Goal: Task Accomplishment & Management: Manage account settings

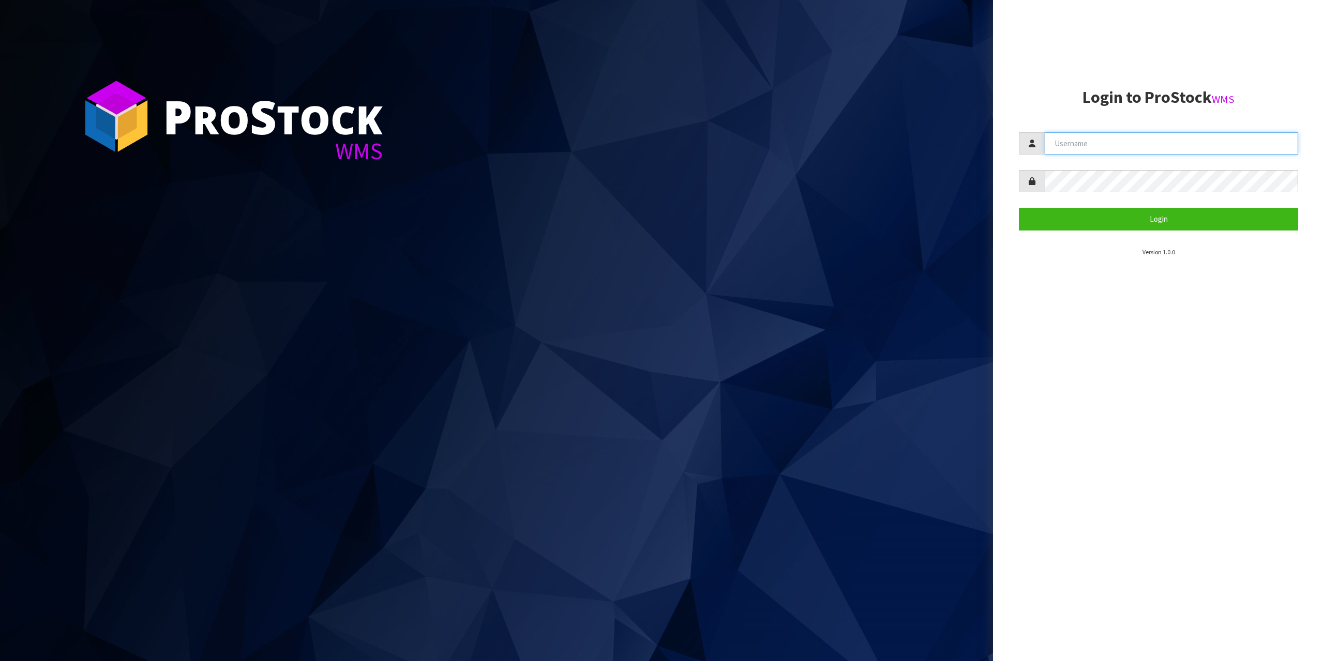
click at [1138, 138] on input "text" at bounding box center [1171, 143] width 253 height 22
type input "zubairmoolla"
click at [1019, 208] on button "Login" at bounding box center [1158, 219] width 279 height 22
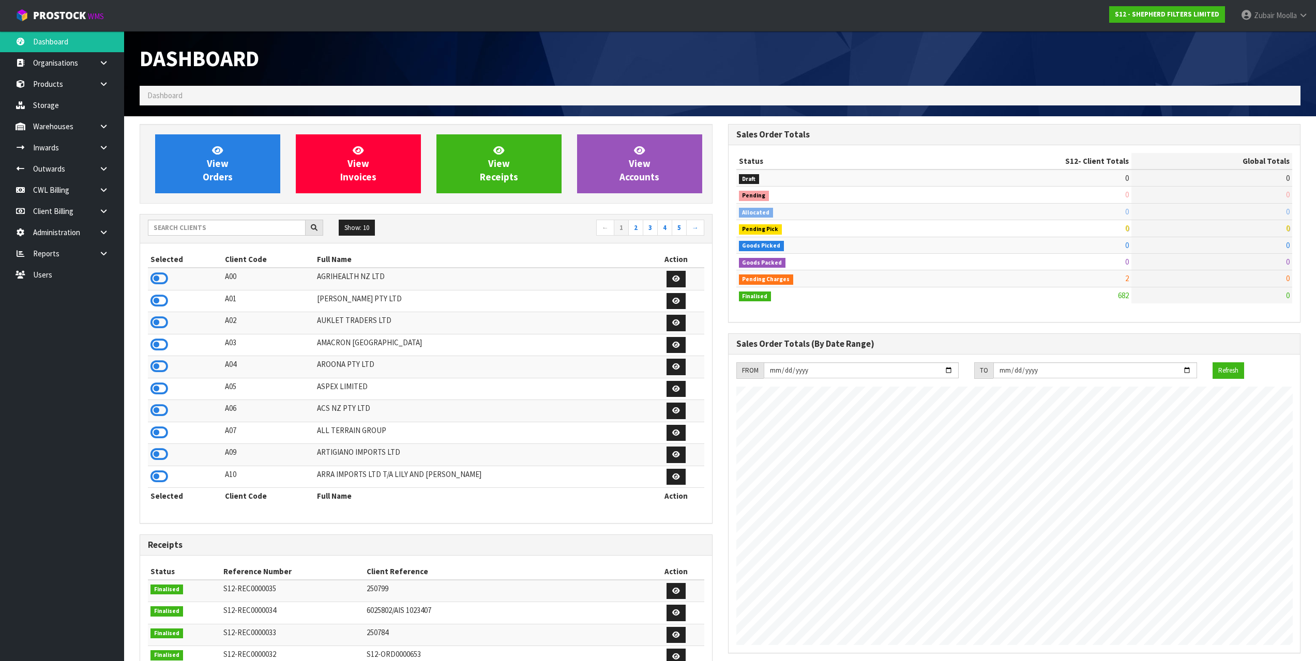
scroll to position [700, 588]
drag, startPoint x: 228, startPoint y: 240, endPoint x: 244, endPoint y: 224, distance: 23.0
click at [229, 240] on div "Show: 10 5 10 25 50 ← 1 2 3 4 5 →" at bounding box center [426, 229] width 572 height 29
click at [244, 224] on input "text" at bounding box center [227, 228] width 158 height 16
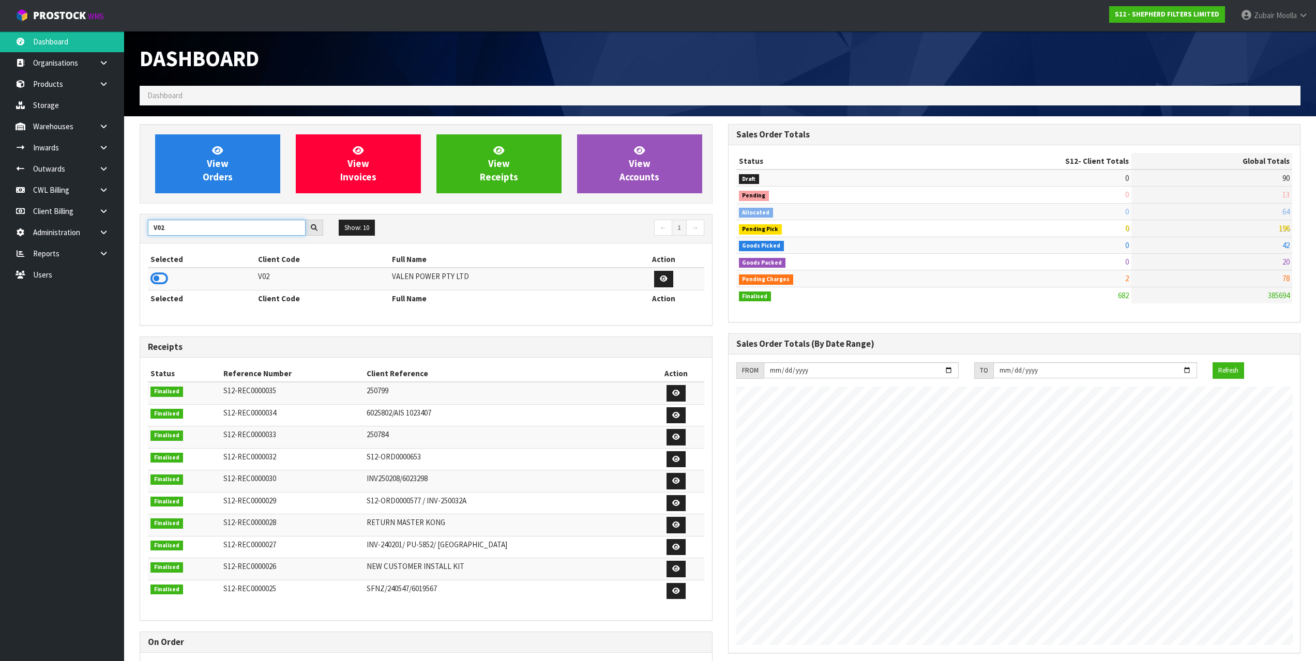
type input "V02"
click at [170, 281] on td at bounding box center [202, 279] width 108 height 22
click at [167, 281] on icon at bounding box center [159, 279] width 18 height 16
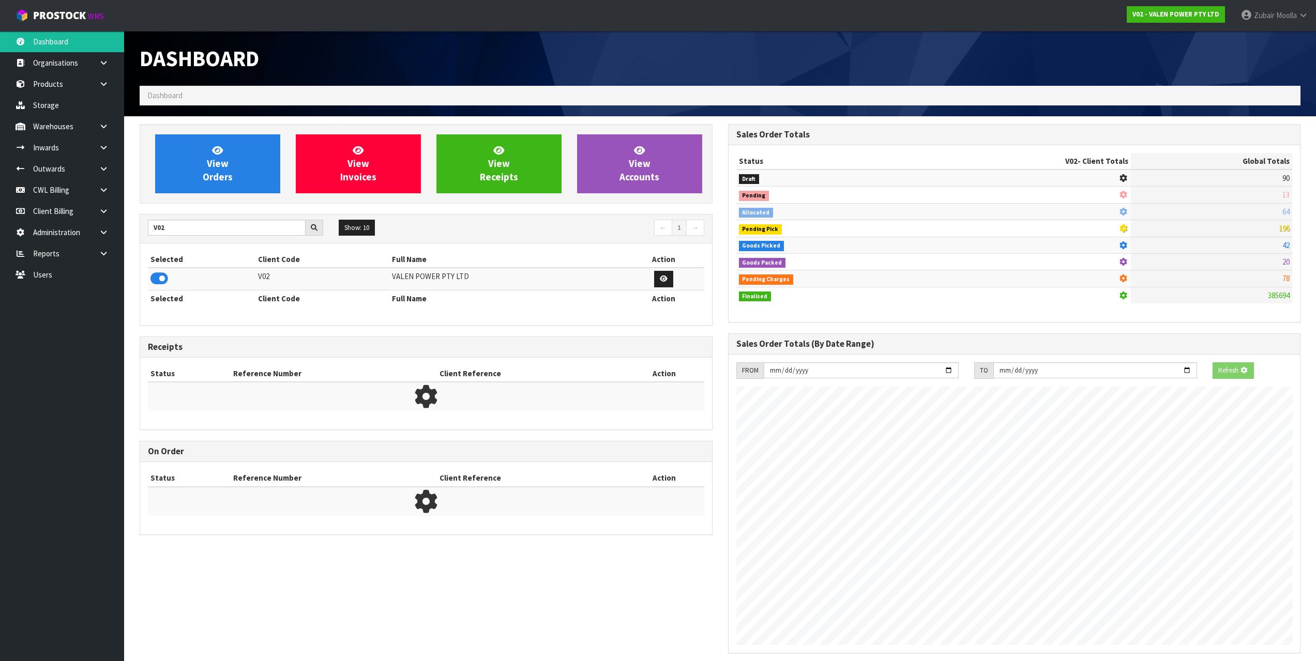
scroll to position [645, 588]
click at [87, 175] on link "Outwards" at bounding box center [62, 168] width 124 height 21
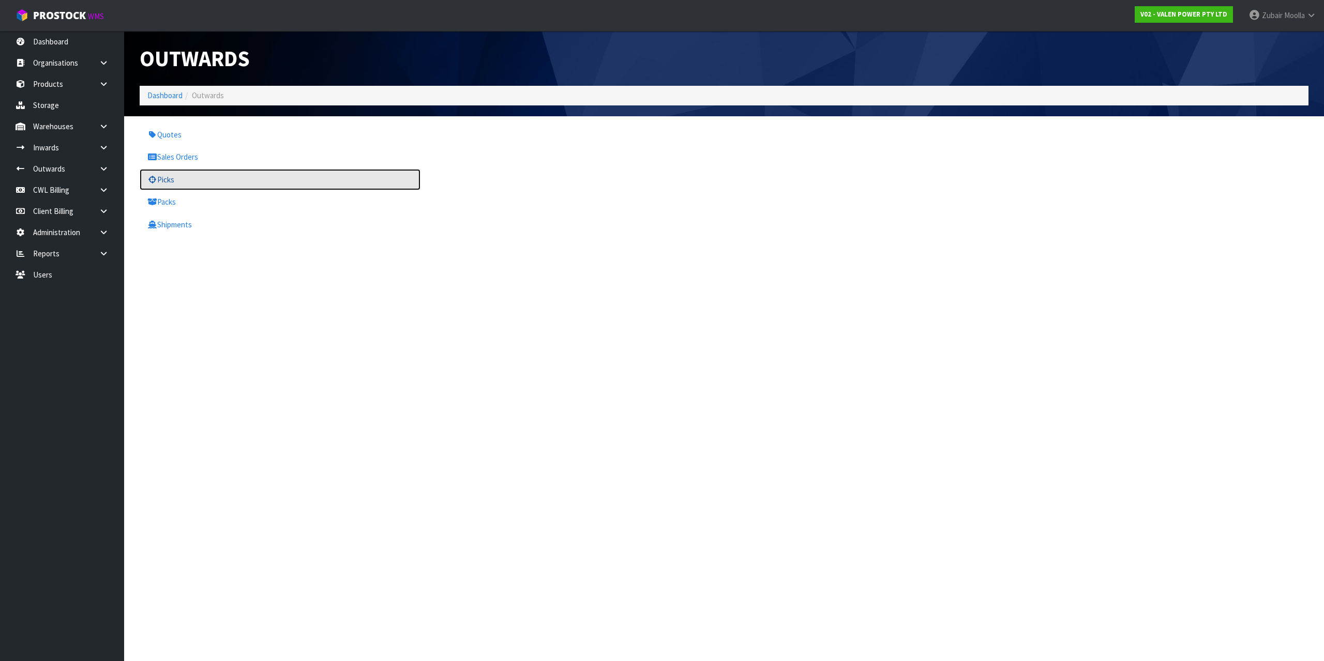
click at [219, 174] on link "Picks" at bounding box center [280, 179] width 281 height 21
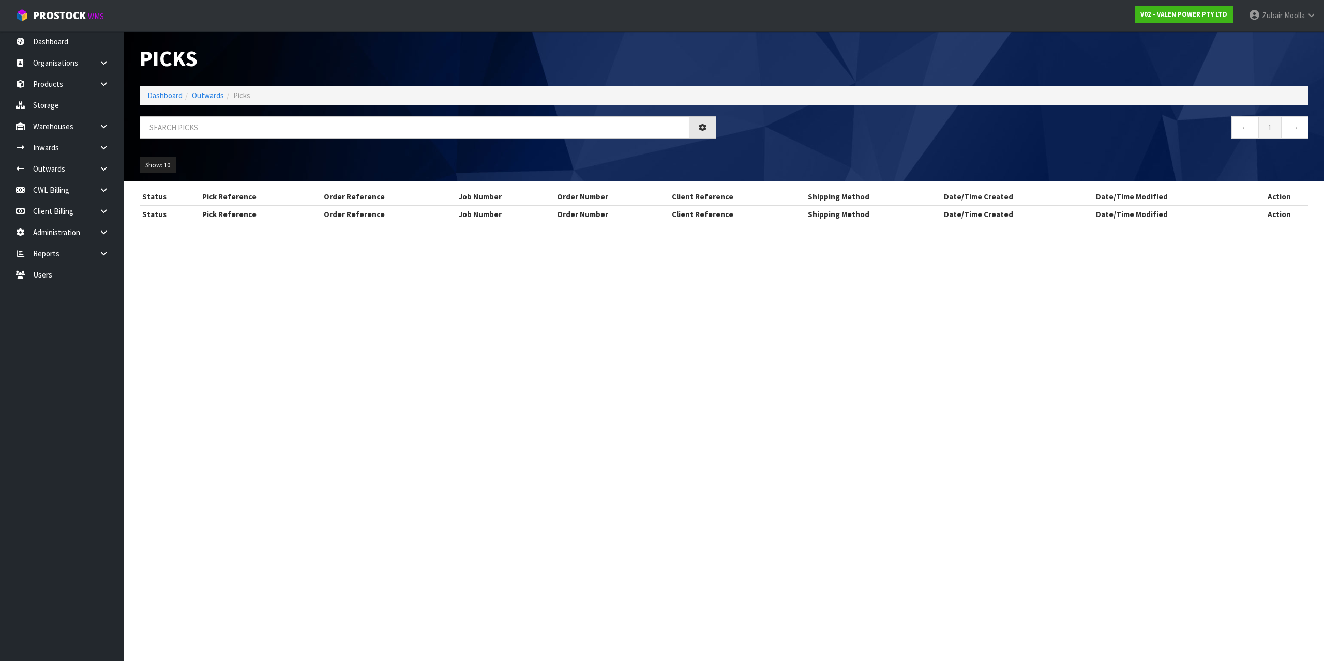
click at [229, 149] on div "Show: 10 5 10 25 50" at bounding box center [724, 165] width 1184 height 32
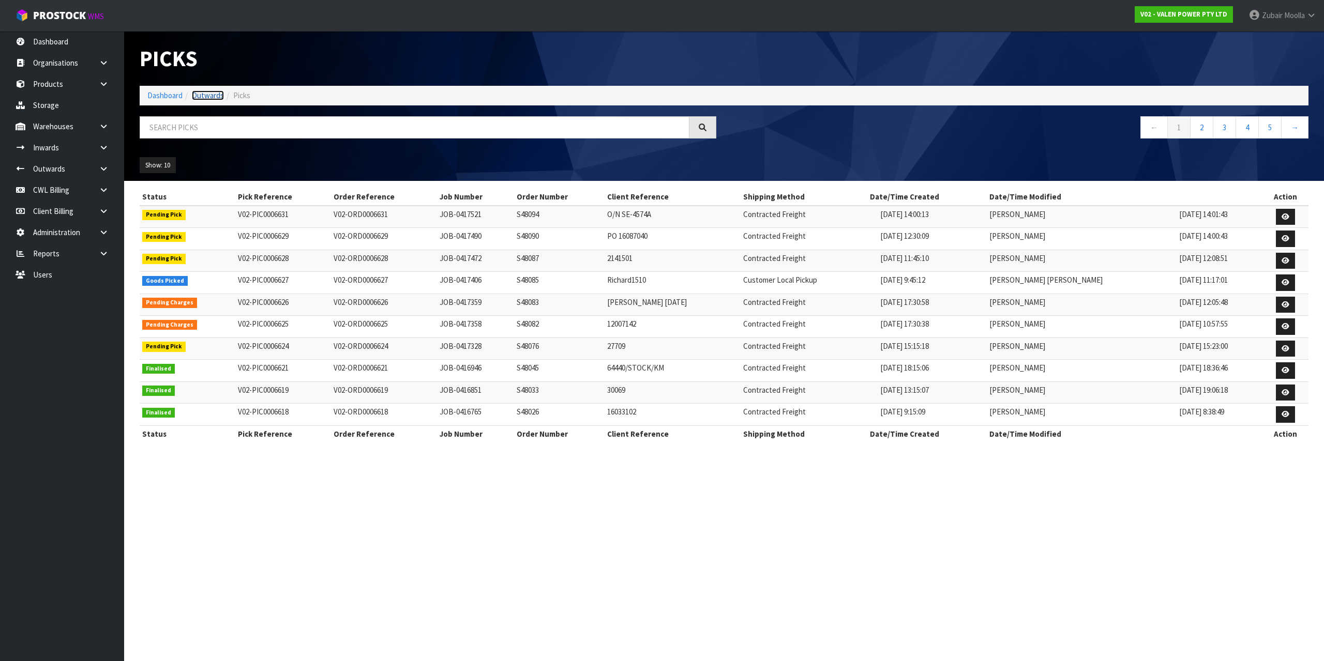
click at [221, 92] on link "Outwards" at bounding box center [208, 95] width 32 height 10
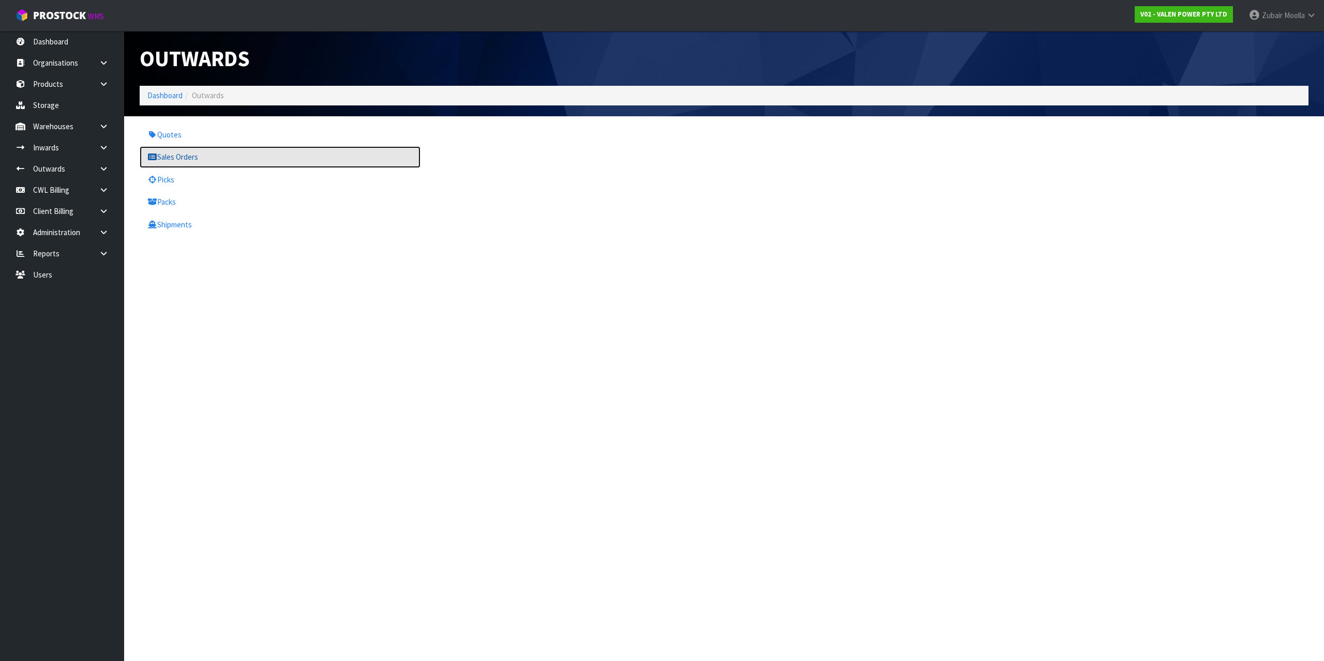
click at [171, 148] on link "Sales Orders" at bounding box center [280, 156] width 281 height 21
click at [1011, 148] on div "Quotes Sales Orders Picks Packs Shipments" at bounding box center [724, 179] width 1184 height 111
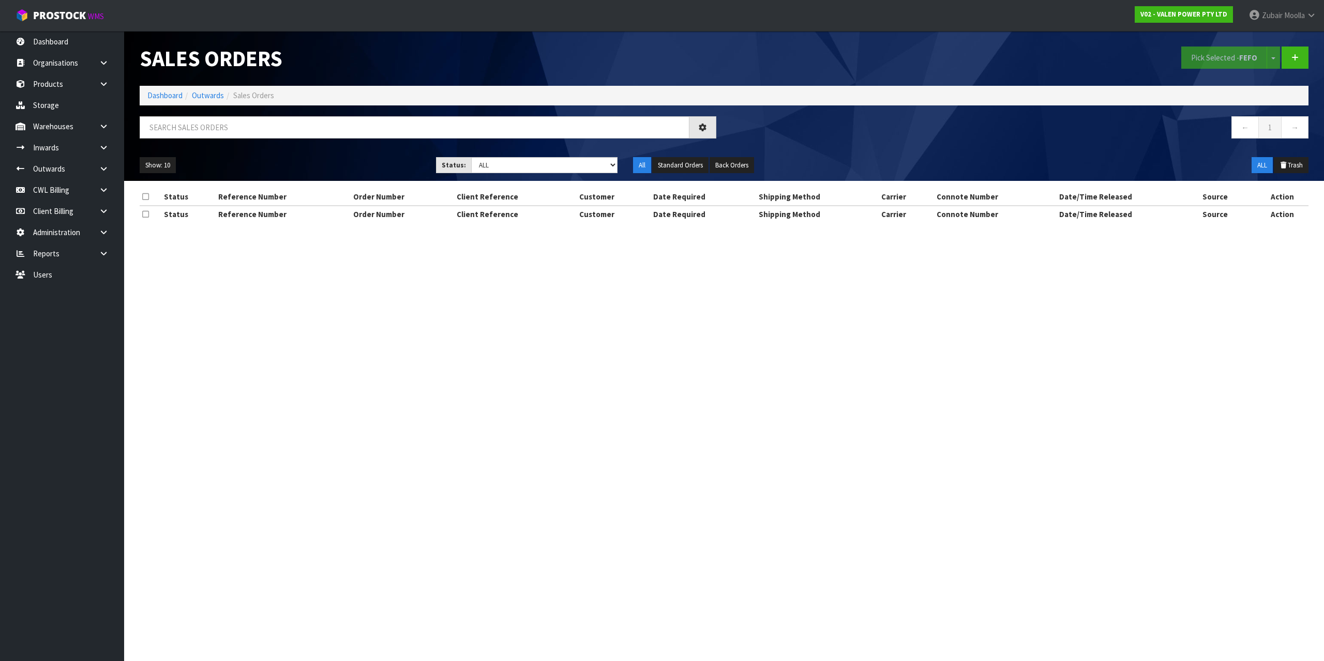
click at [1012, 148] on div "← 1 →" at bounding box center [1020, 132] width 592 height 33
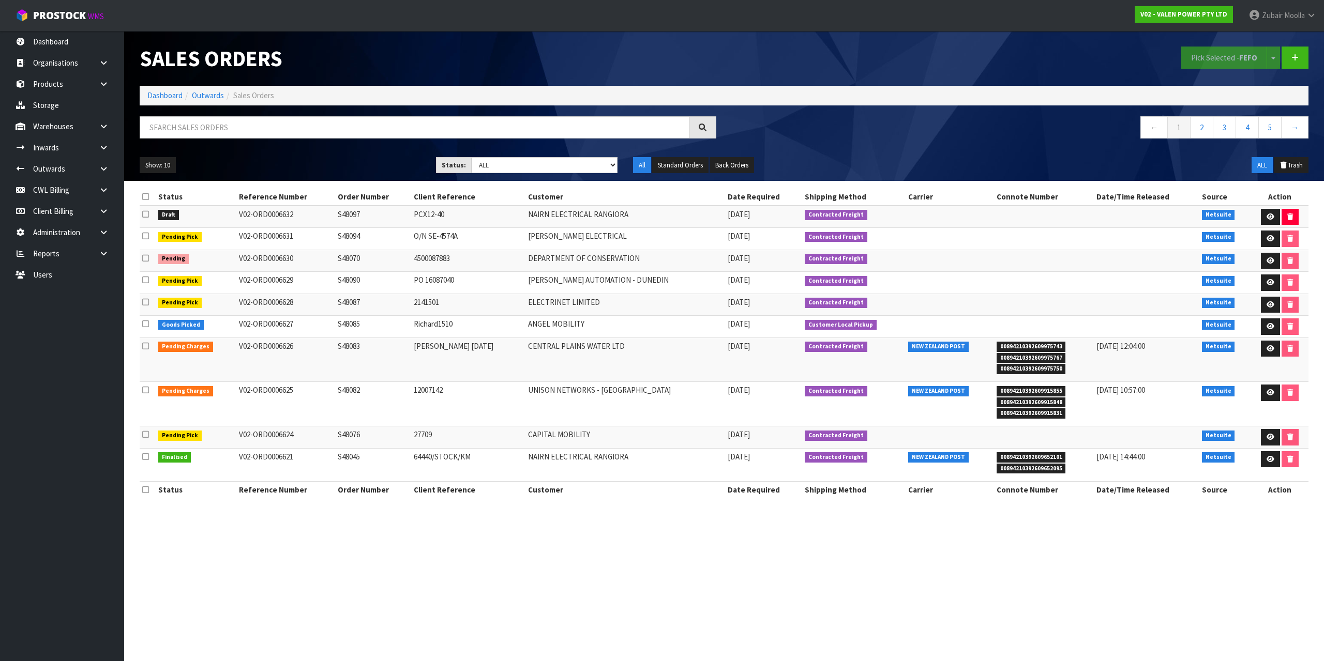
click at [951, 123] on nav "← 1 2 3 4 5 →" at bounding box center [1020, 128] width 577 height 25
click at [902, 130] on nav "← 1 2 3 4 5 →" at bounding box center [1020, 128] width 577 height 25
drag, startPoint x: 0, startPoint y: 0, endPoint x: 902, endPoint y: 130, distance: 911.7
click at [902, 130] on nav "← 1 2 3 4 5 →" at bounding box center [1020, 128] width 577 height 25
click at [364, 429] on td "S48076" at bounding box center [373, 438] width 76 height 22
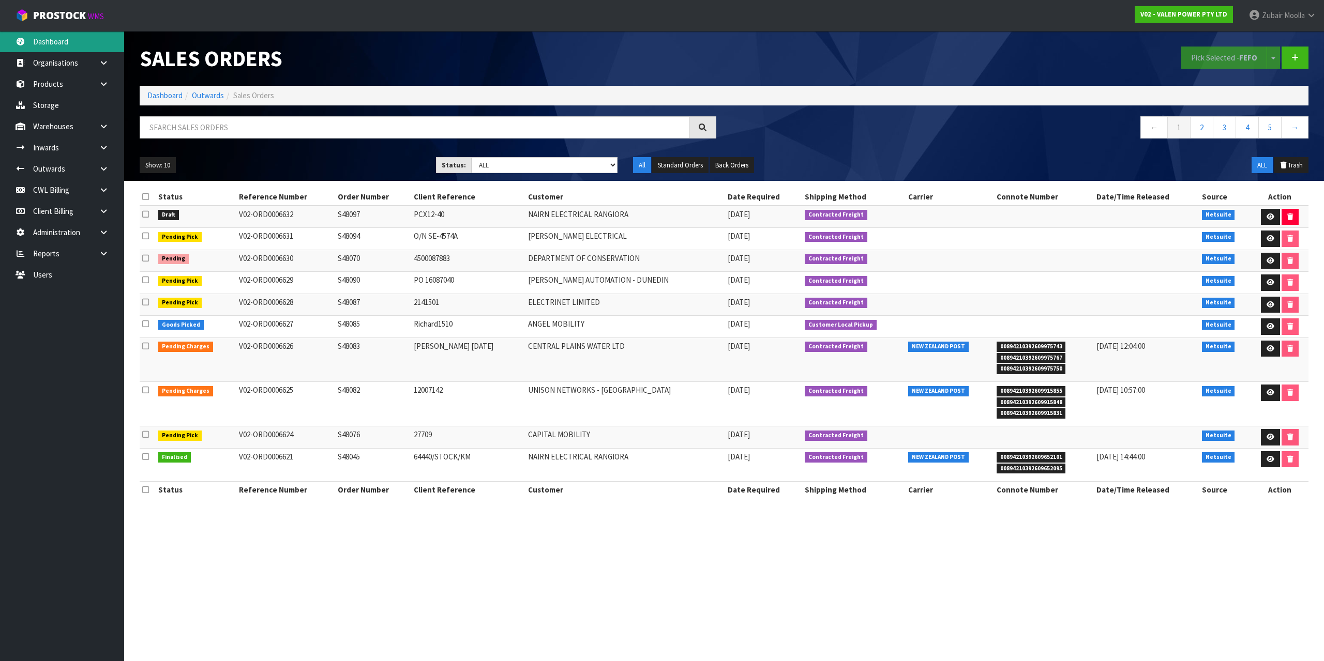
click at [81, 34] on link "Dashboard" at bounding box center [62, 41] width 124 height 21
click at [475, 92] on ol "Dashboard Outwards Sales Orders" at bounding box center [724, 95] width 1169 height 19
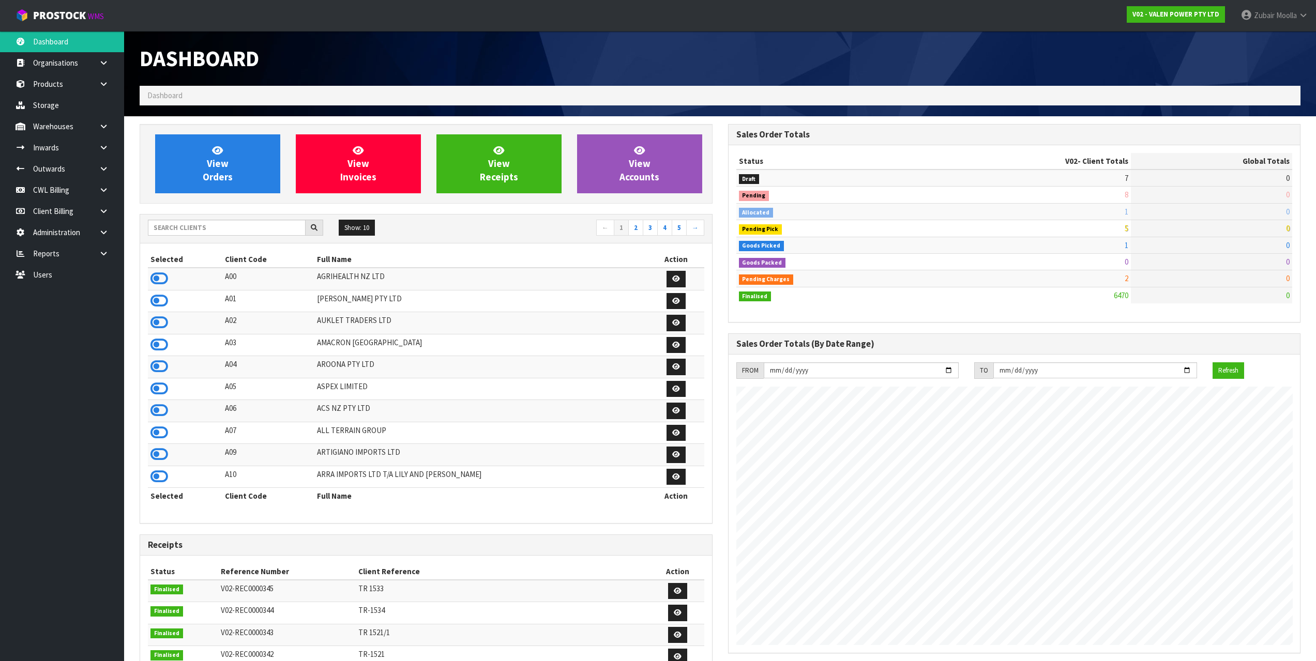
scroll to position [783, 588]
click at [247, 224] on input "text" at bounding box center [227, 228] width 158 height 16
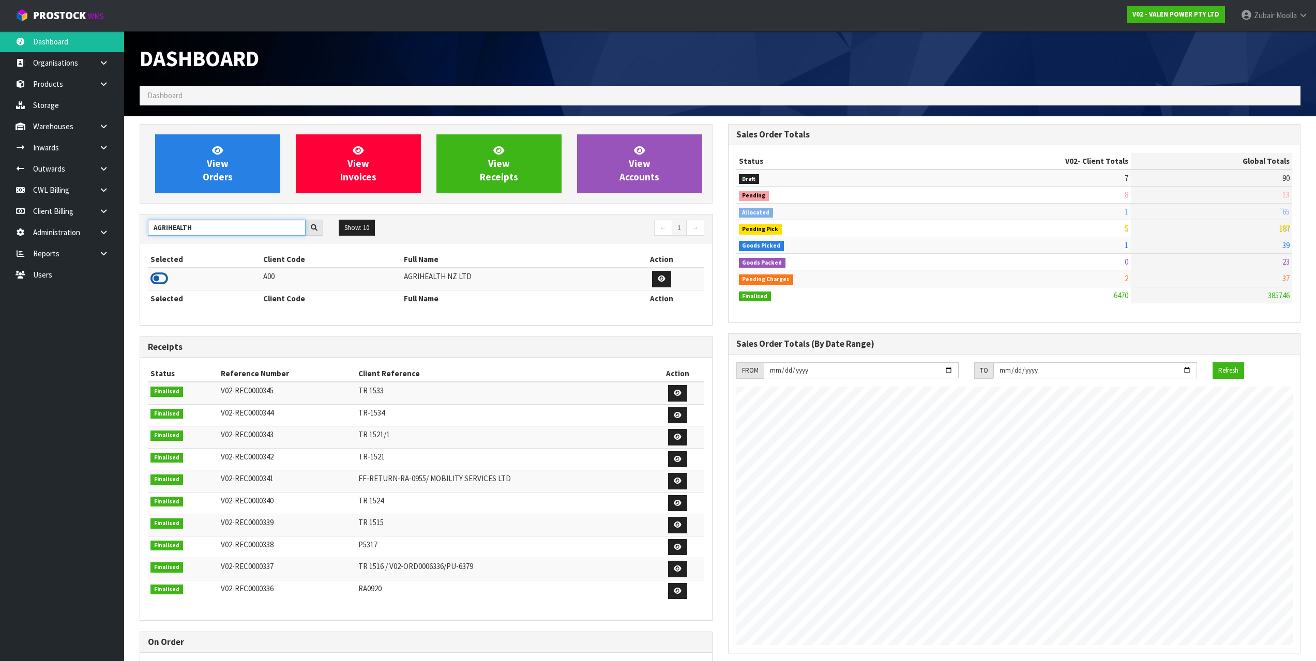
type input "AGRIHEALTH"
click at [159, 280] on icon at bounding box center [159, 279] width 18 height 16
click at [249, 307] on th "Selected" at bounding box center [204, 298] width 113 height 17
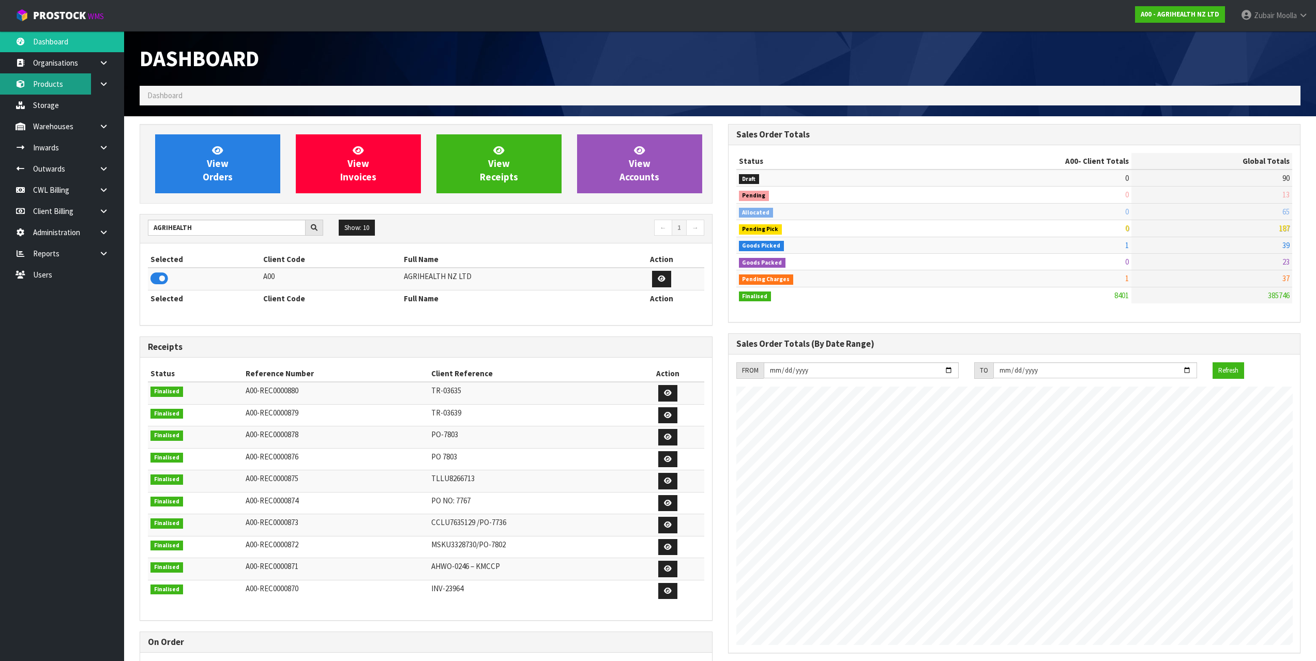
click at [69, 85] on link "Products" at bounding box center [62, 83] width 124 height 21
click at [597, 65] on h1 "Dashboard" at bounding box center [426, 59] width 573 height 24
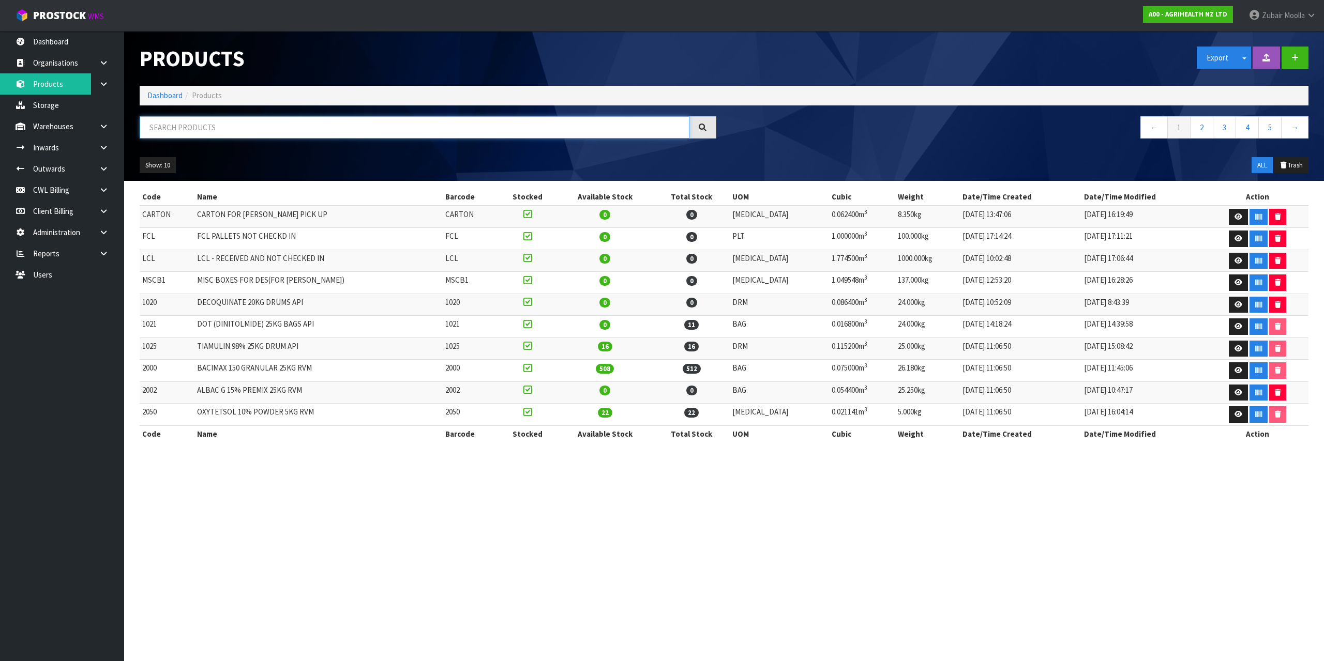
click at [237, 126] on input "text" at bounding box center [415, 127] width 550 height 22
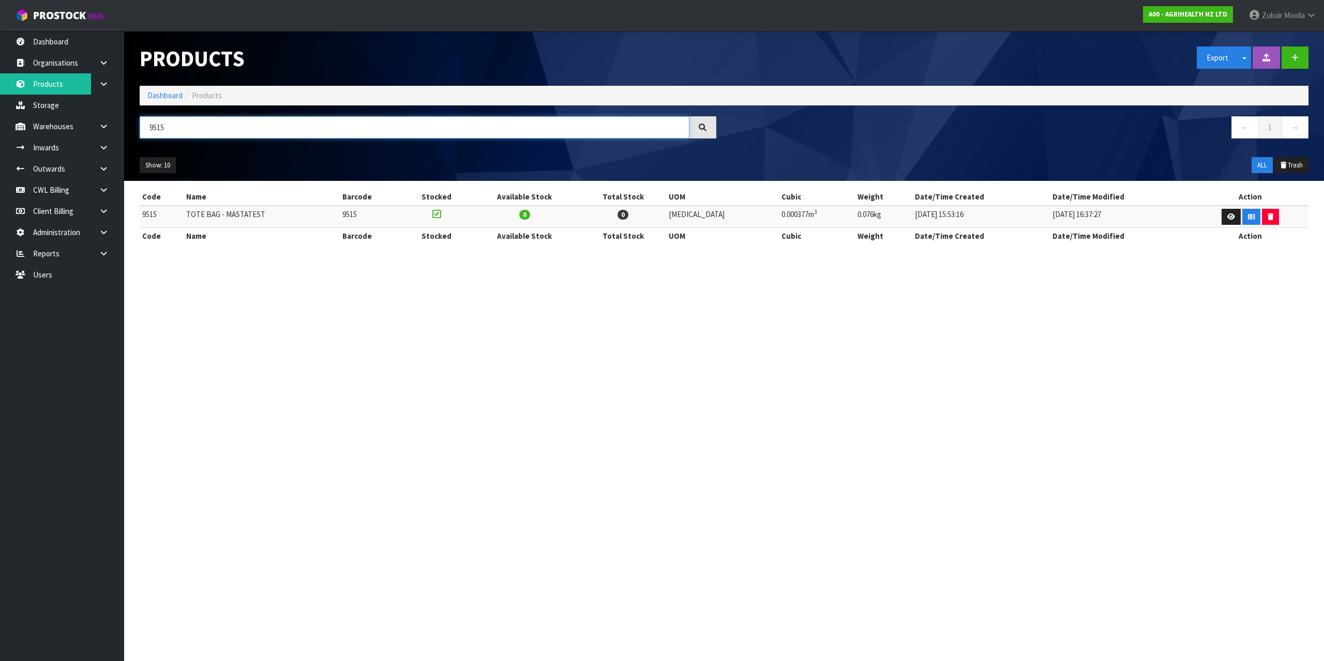
type input "9515"
drag, startPoint x: 184, startPoint y: 218, endPoint x: 280, endPoint y: 223, distance: 96.3
click at [280, 223] on tr "9515 TOTE BAG - MASTATEST 9515 0 0 PCE 0.000377m 3 0.076kg 04/03/2021 15:53:16 …" at bounding box center [724, 217] width 1169 height 22
click at [1227, 214] on icon at bounding box center [1231, 217] width 8 height 7
click at [1188, 389] on section "Products Export Split button! SOH Summary Measurements Dangerous Goods Import P…" at bounding box center [662, 330] width 1324 height 661
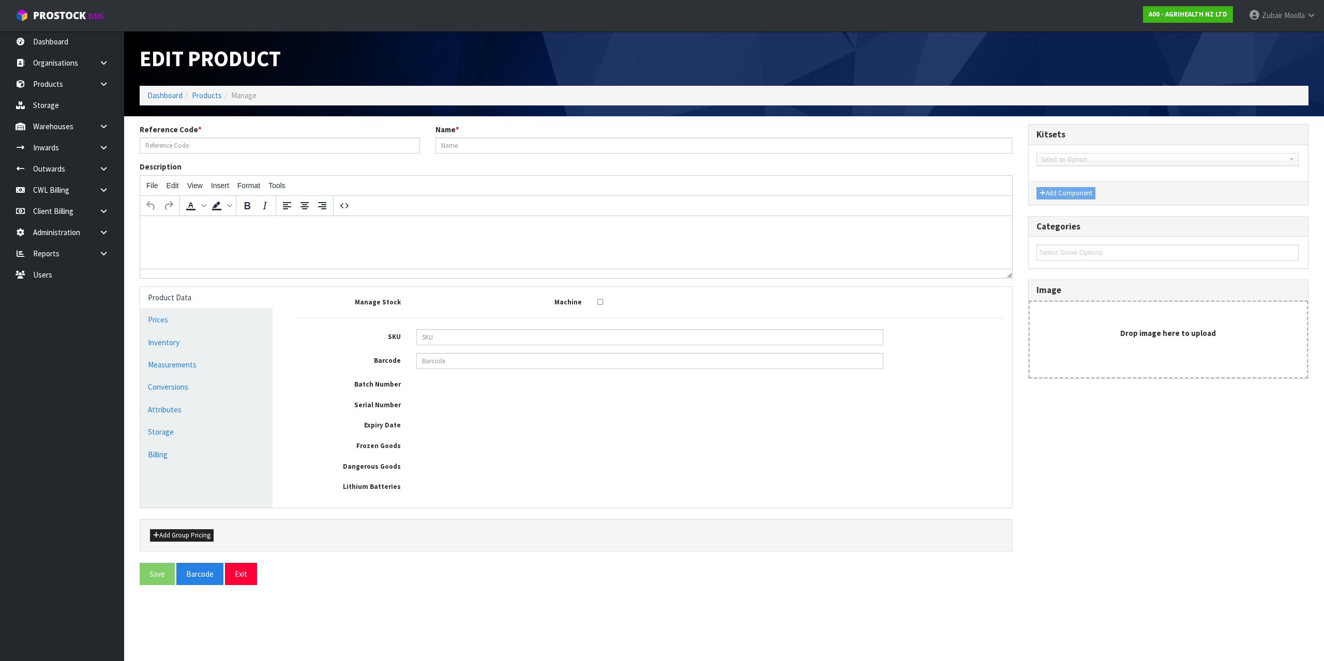
type input "9515"
type input "TOTE BAG - MASTATEST"
click at [165, 143] on input "9515" at bounding box center [280, 146] width 280 height 16
click at [487, 46] on div "Edit Product" at bounding box center [428, 58] width 592 height 55
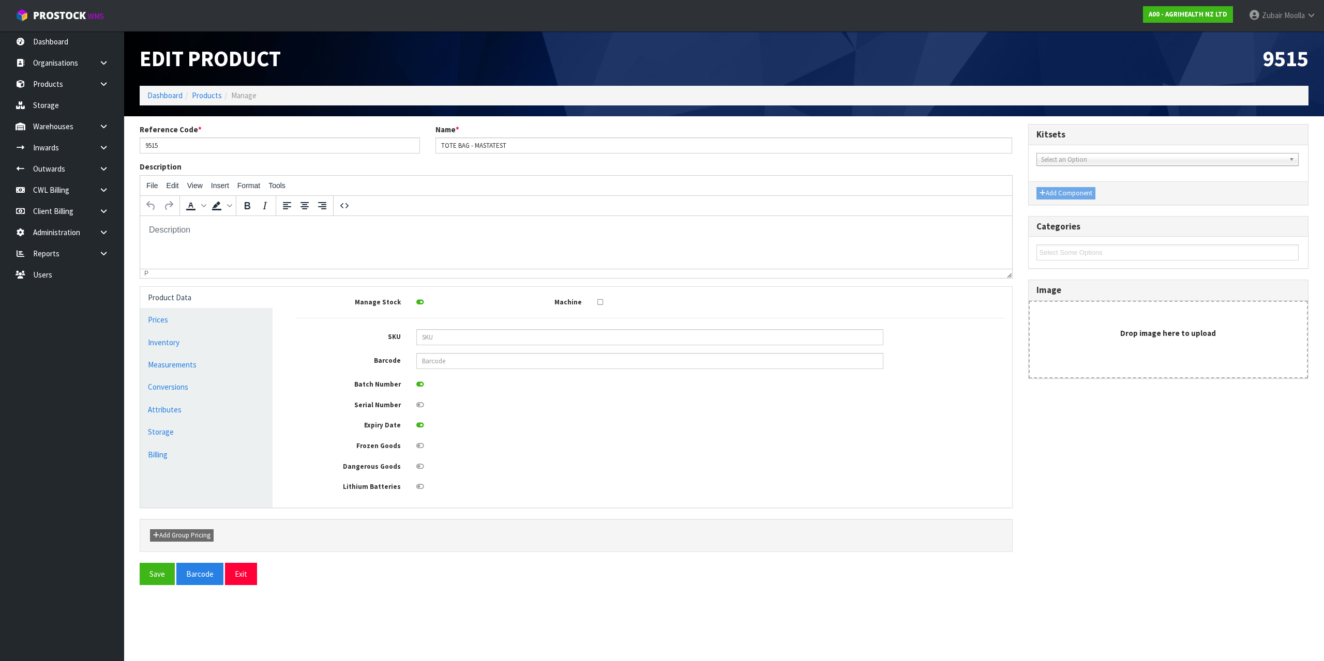
click at [487, 46] on div "Edit Product" at bounding box center [428, 58] width 592 height 55
click at [156, 143] on input "9515" at bounding box center [280, 146] width 280 height 16
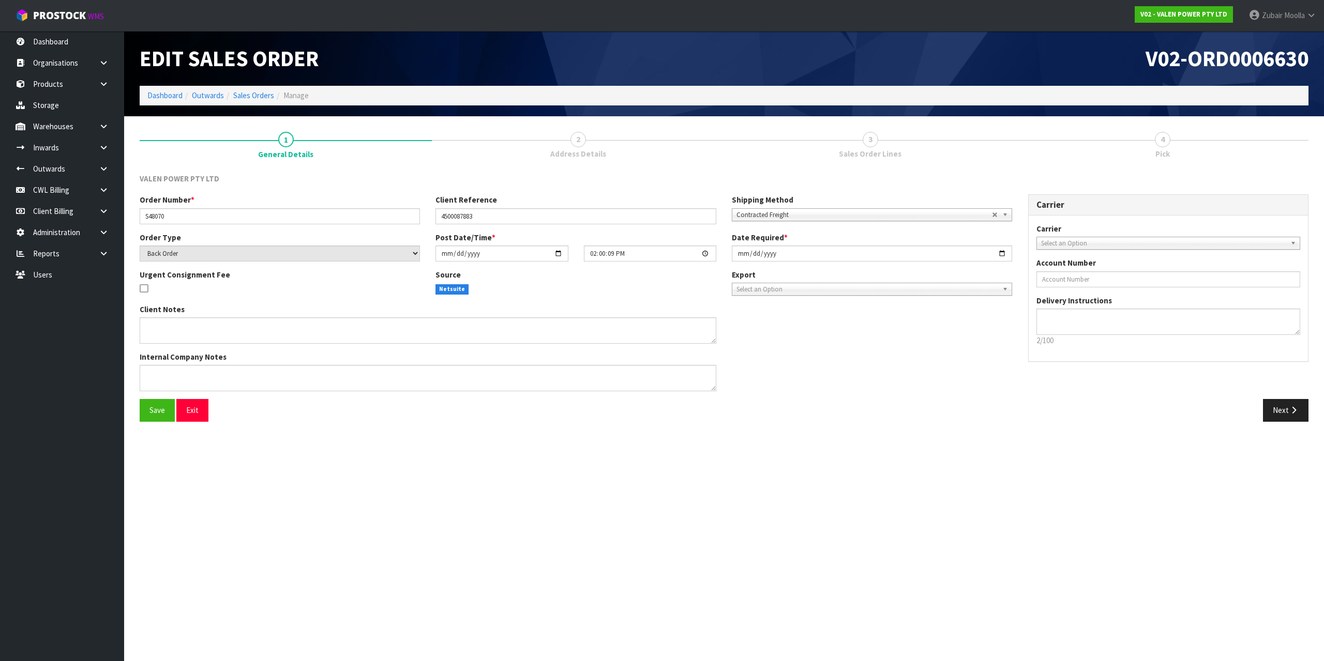
drag, startPoint x: 440, startPoint y: 588, endPoint x: 304, endPoint y: 177, distance: 433.2
click at [440, 588] on section "Edit Sales Order V02-ORD0006630 Dashboard Outwards Sales Orders Manage 1 Genera…" at bounding box center [662, 330] width 1324 height 661
click at [544, 89] on ol "Dashboard Outwards Sales Orders Manage" at bounding box center [724, 95] width 1169 height 19
click at [245, 94] on link "Sales Orders" at bounding box center [253, 95] width 41 height 10
click at [248, 94] on link "Sales Orders" at bounding box center [253, 95] width 41 height 10
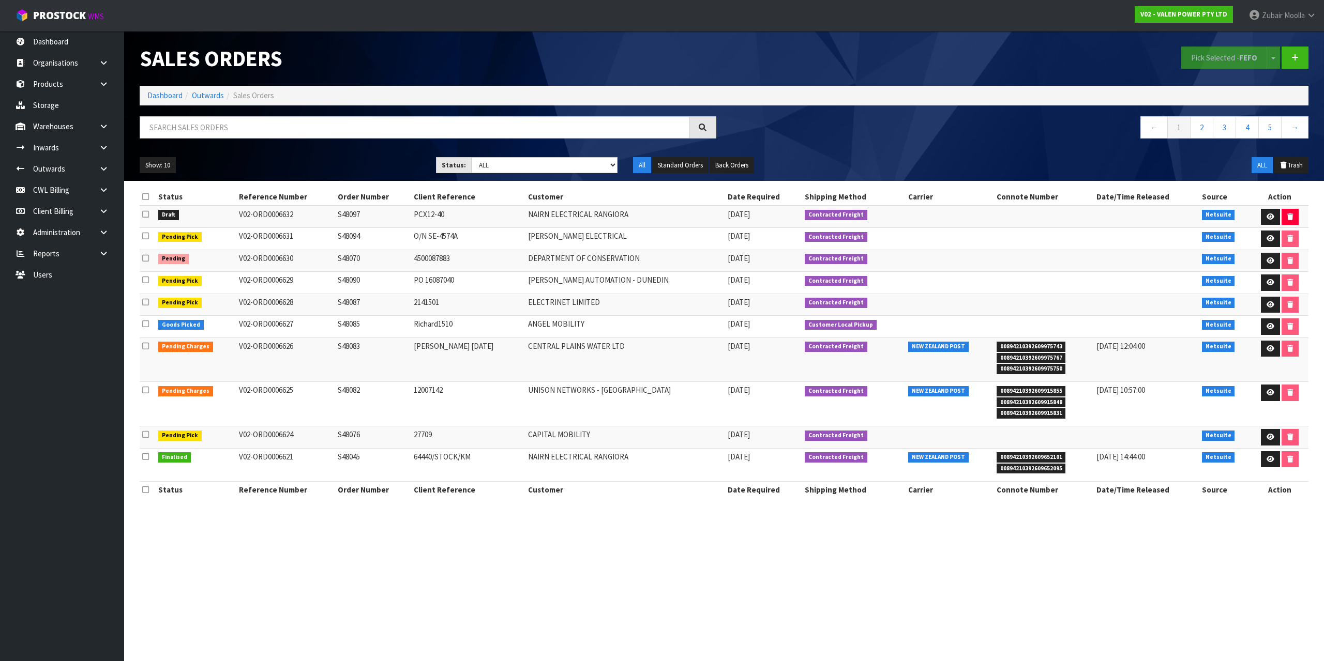
drag, startPoint x: 555, startPoint y: 646, endPoint x: 535, endPoint y: 682, distance: 40.5
click at [535, 661] on html "Toggle navigation ProStock WMS V02 - VALEN POWER PTY LTD Zubair Moolla Logout D…" at bounding box center [662, 330] width 1324 height 661
click at [529, 399] on td "UNISON NETWORKS - [GEOGRAPHIC_DATA]" at bounding box center [625, 404] width 200 height 44
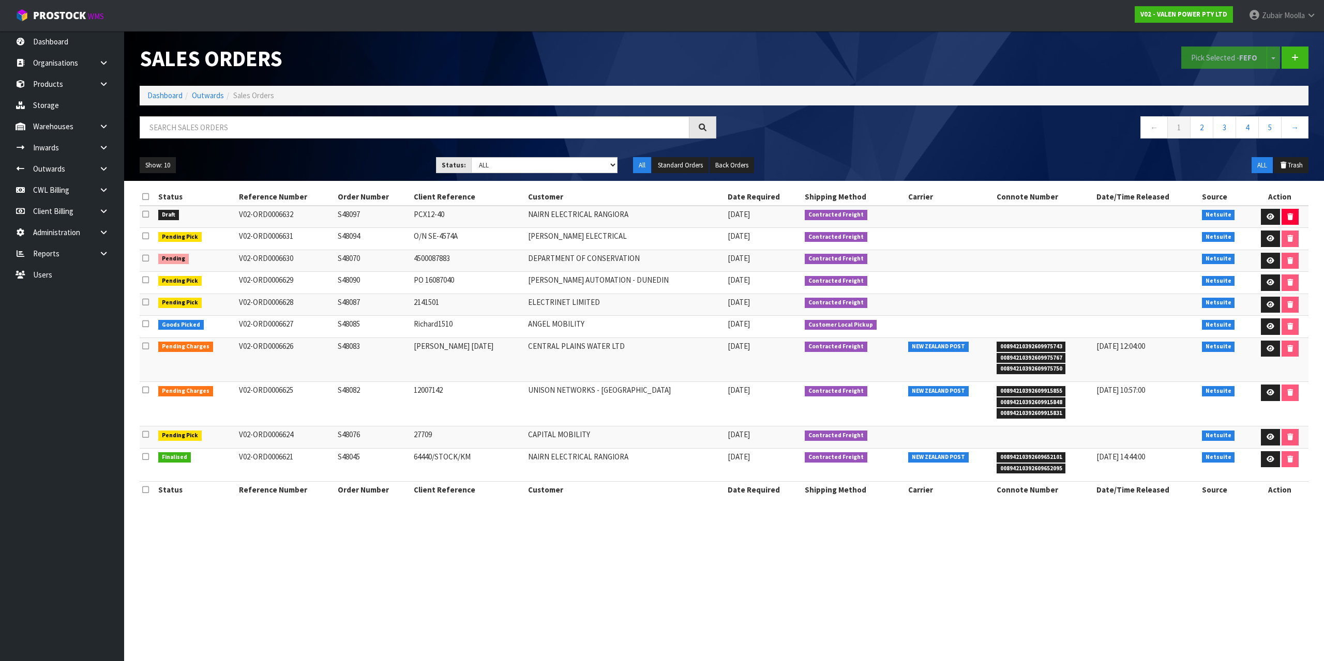
click at [344, 160] on ul "Show: 10 5 10 25 50" at bounding box center [280, 165] width 281 height 17
click at [872, 110] on div "Sales Orders Pick Selected - FEFO Split button! FIFO - First In First Out FEFO …" at bounding box center [724, 106] width 1184 height 150
click at [872, 102] on ol "Dashboard Outwards Sales Orders" at bounding box center [724, 95] width 1169 height 19
click at [872, 101] on ol "Dashboard Outwards Sales Orders" at bounding box center [724, 95] width 1169 height 19
click at [872, 102] on ol "Dashboard Outwards Sales Orders" at bounding box center [724, 95] width 1169 height 19
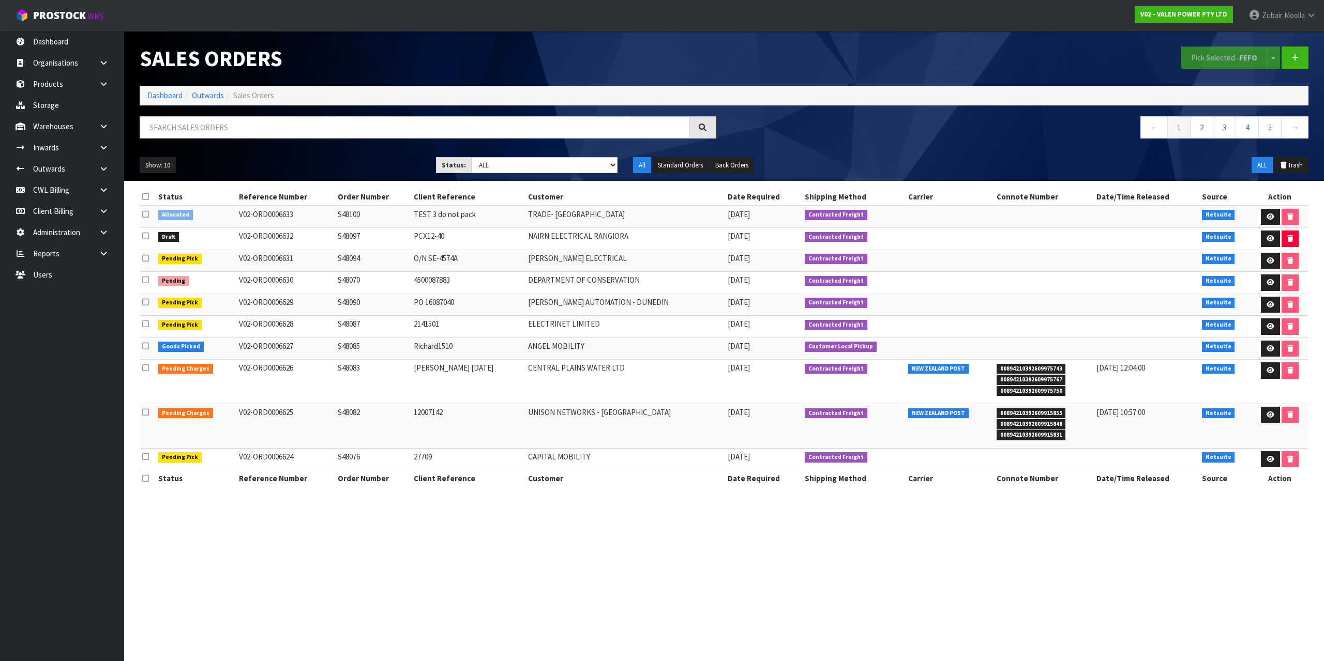
drag, startPoint x: 354, startPoint y: 221, endPoint x: 565, endPoint y: 283, distance: 219.8
click at [565, 283] on tbody "Allocated V02-ORD0006633 S48100 TEST 3 do not pack TRADE- [GEOGRAPHIC_DATA] [DA…" at bounding box center [724, 338] width 1169 height 265
click at [594, 318] on td "ELECTRINET LIMITED" at bounding box center [625, 327] width 200 height 22
click at [1268, 218] on icon at bounding box center [1270, 217] width 8 height 7
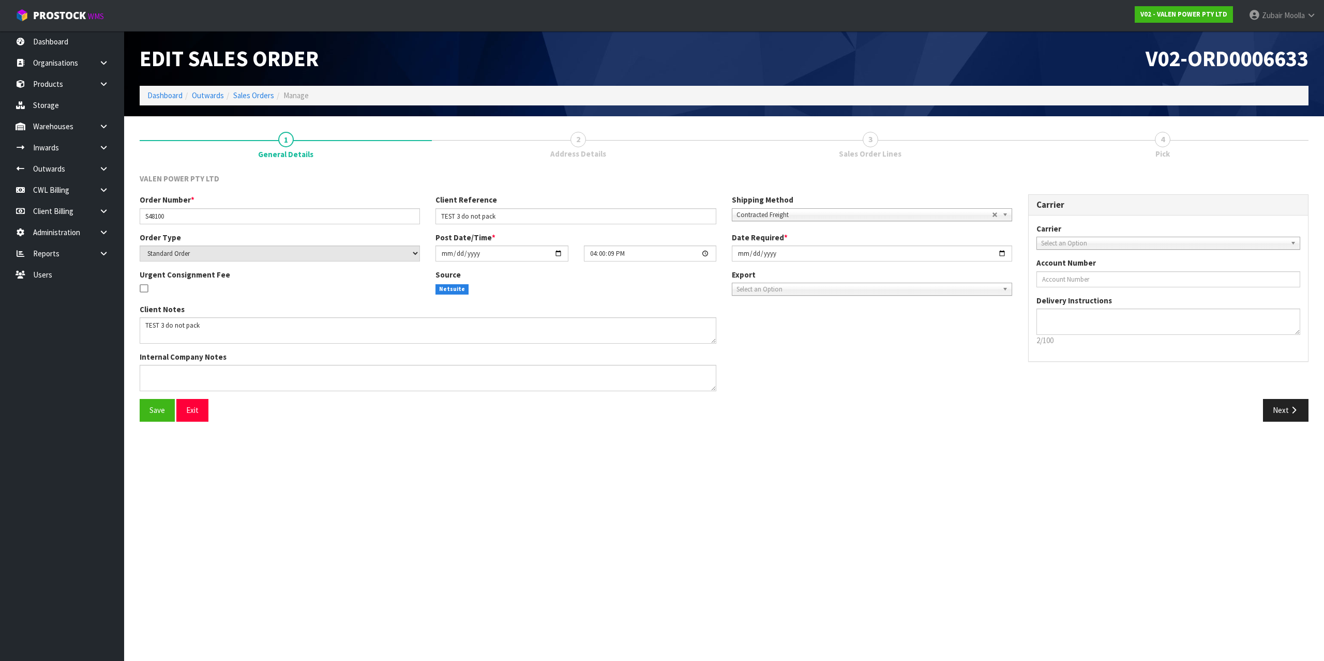
click at [1016, 429] on div "Save Exit Next" at bounding box center [724, 414] width 1184 height 30
click at [1283, 404] on button "Next" at bounding box center [1286, 410] width 46 height 22
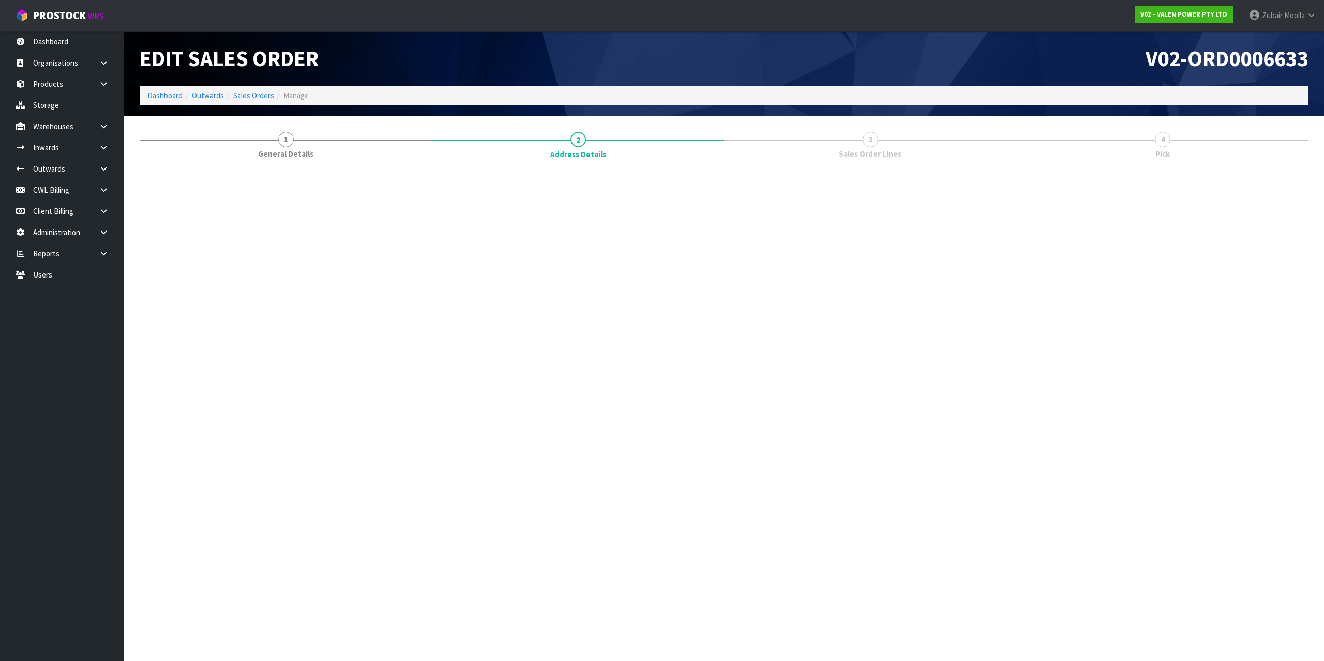
drag, startPoint x: 1207, startPoint y: 538, endPoint x: 1202, endPoint y: 548, distance: 11.4
click at [1202, 548] on section "Edit Sales Order V02-ORD0006633 Dashboard Outwards Sales Orders Manage 1 Genera…" at bounding box center [662, 330] width 1324 height 661
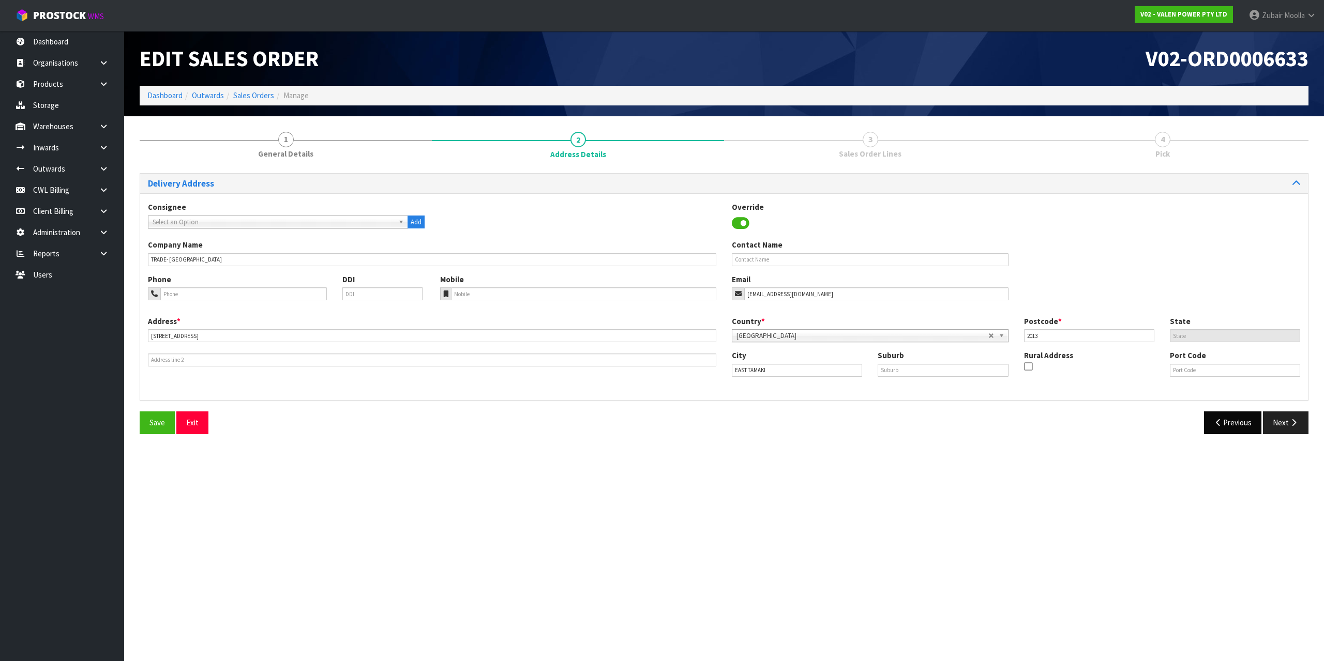
click at [631, 204] on div "Consignee 000001.BAY MECHANICS - BAY MECHANICS 000001A - BRAKE & TRANSMISSION N…" at bounding box center [724, 221] width 1168 height 38
click at [1281, 417] on button "Next" at bounding box center [1286, 423] width 46 height 22
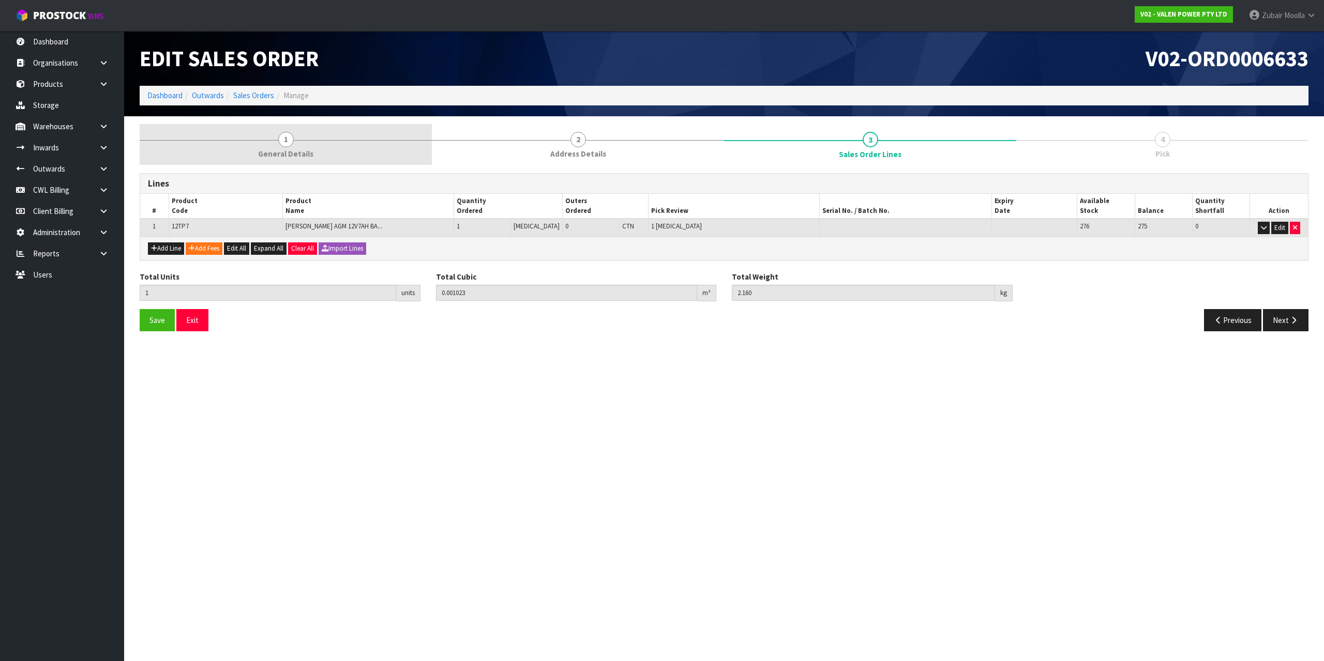
click at [294, 161] on link "1 General Details" at bounding box center [286, 144] width 292 height 41
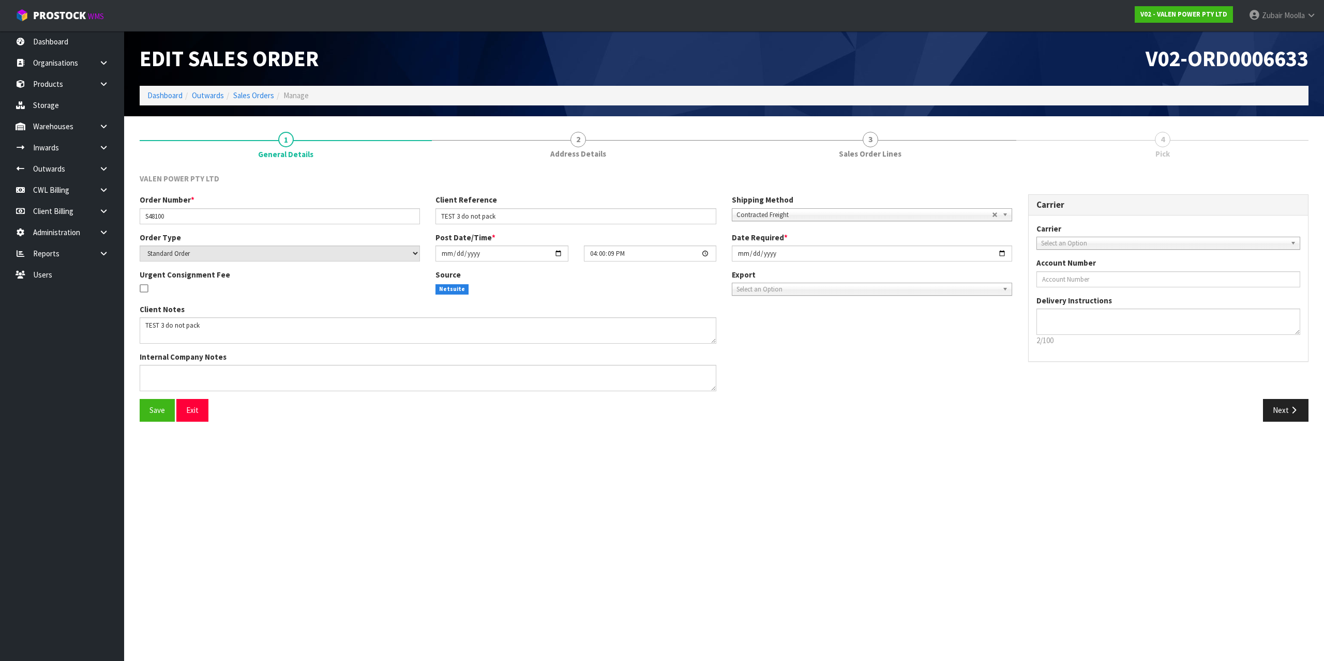
click at [804, 90] on ol "Dashboard Outwards Sales Orders Manage" at bounding box center [724, 95] width 1169 height 19
drag, startPoint x: 1096, startPoint y: 320, endPoint x: 207, endPoint y: 322, distance: 888.4
click at [207, 322] on div "Order Number * S48100 Client Reference TEST 3 do not pack Shipping Method Clien…" at bounding box center [724, 296] width 1184 height 205
click at [296, 331] on textarea at bounding box center [428, 331] width 577 height 26
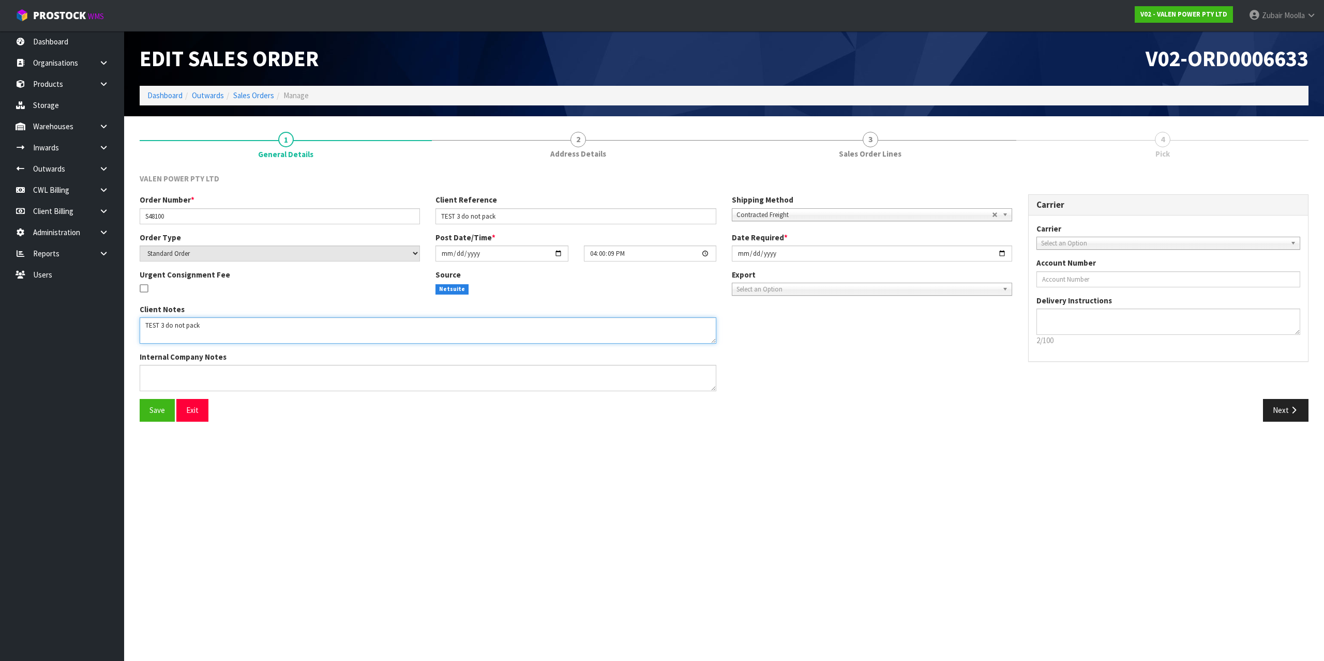
click at [296, 331] on textarea at bounding box center [428, 331] width 577 height 26
click at [302, 289] on div at bounding box center [280, 289] width 280 height 13
click at [452, 32] on div "Edit Sales Order" at bounding box center [428, 58] width 592 height 55
click at [778, 471] on section "Edit Sales Order V02-ORD0006633 Dashboard Outwards Sales Orders Manage 1 Genera…" at bounding box center [662, 330] width 1324 height 661
click at [725, 464] on section "Edit Sales Order V02-ORD0006633 Dashboard Outwards Sales Orders Manage 1 Genera…" at bounding box center [662, 330] width 1324 height 661
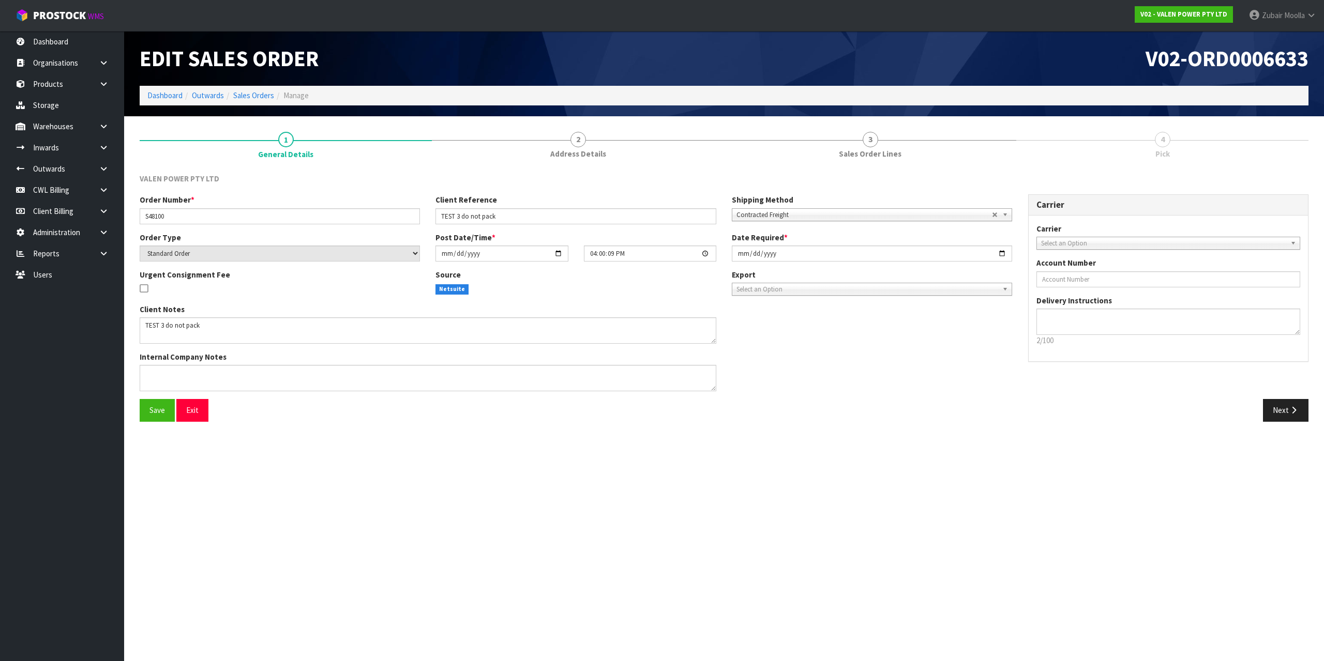
click at [641, 401] on div "Save Exit" at bounding box center [428, 410] width 592 height 22
click at [545, 497] on section "Edit Sales Order V02-ORD0006633 Dashboard Outwards Sales Orders Manage 1 Genera…" at bounding box center [662, 330] width 1324 height 661
click at [562, 517] on section "Edit Sales Order V02-ORD0006633 Dashboard Outwards Sales Orders Manage 1 Genera…" at bounding box center [662, 330] width 1324 height 661
click at [1132, 470] on section "Edit Sales Order V02-ORD0006633 Dashboard Outwards Sales Orders Manage 1 Genera…" at bounding box center [662, 330] width 1324 height 661
click at [1130, 463] on section "Edit Sales Order V02-ORD0006633 Dashboard Outwards Sales Orders Manage 1 Genera…" at bounding box center [662, 330] width 1324 height 661
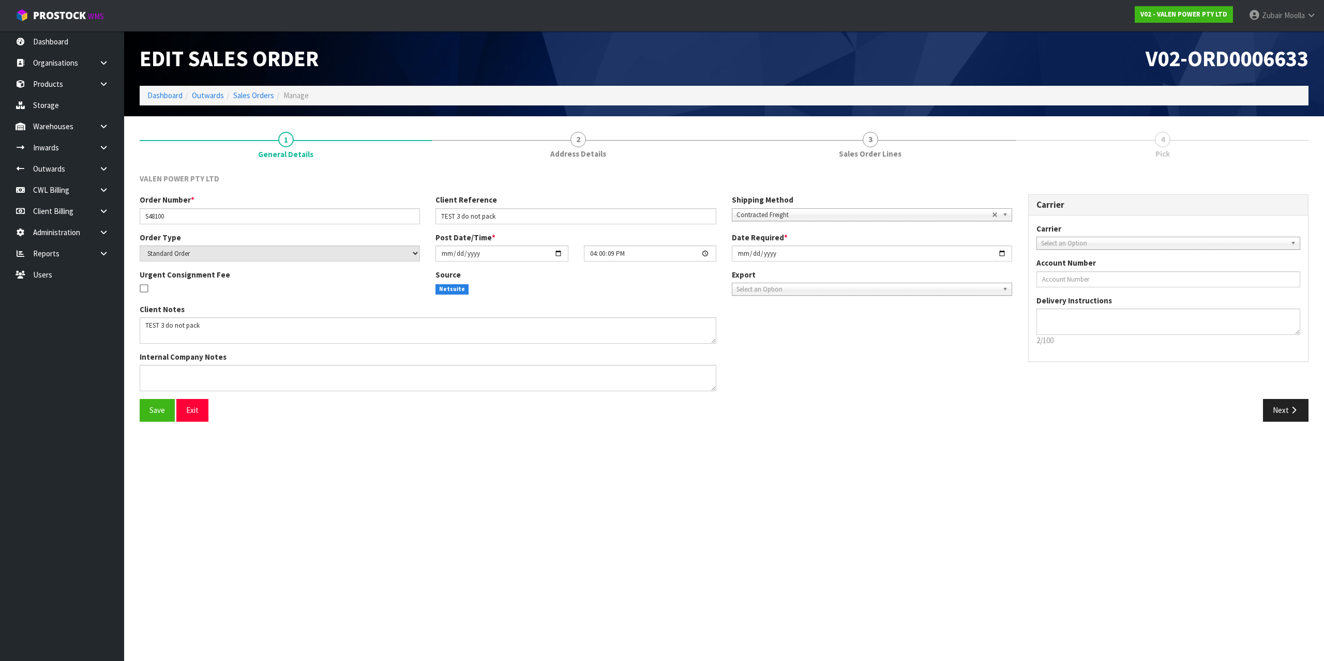
click at [1011, 43] on div "V02-ORD0006633" at bounding box center [1020, 58] width 592 height 55
click at [108, 229] on icon at bounding box center [104, 233] width 10 height 8
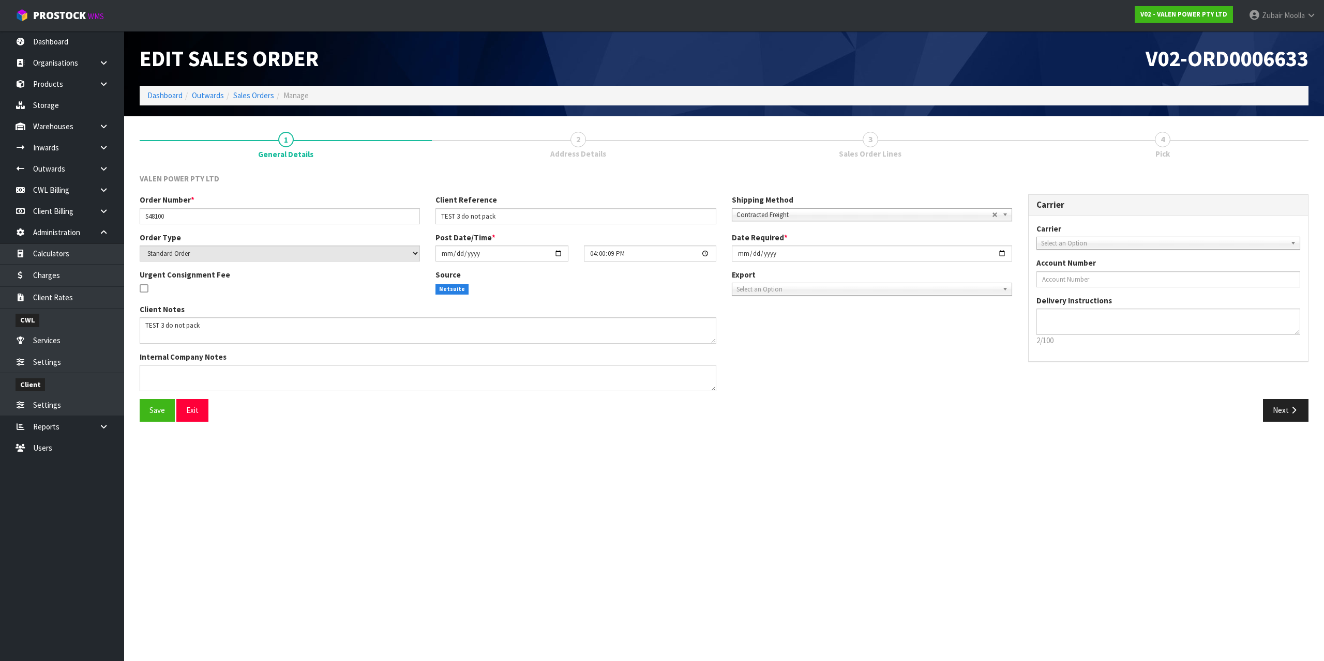
click at [81, 391] on div "Client" at bounding box center [62, 383] width 124 height 21
click at [79, 410] on link "Settings" at bounding box center [62, 405] width 124 height 21
click at [80, 407] on link "Settings" at bounding box center [62, 405] width 124 height 21
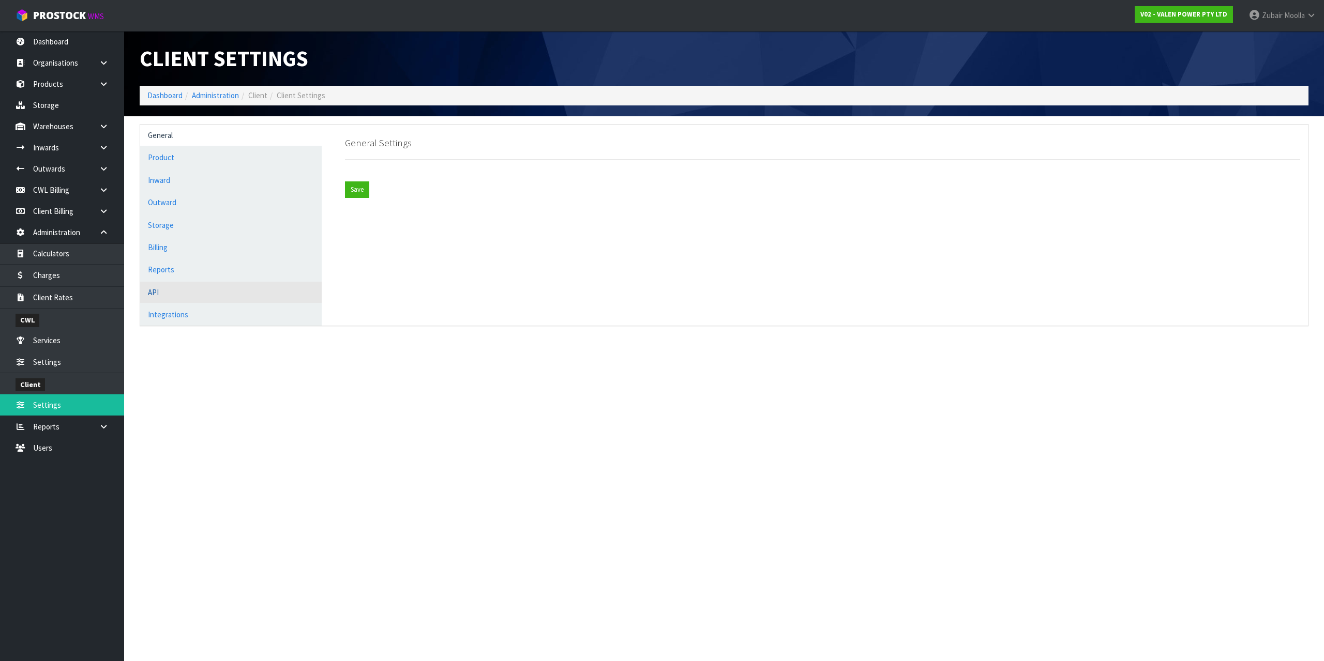
click at [229, 298] on link "API" at bounding box center [231, 292] width 182 height 21
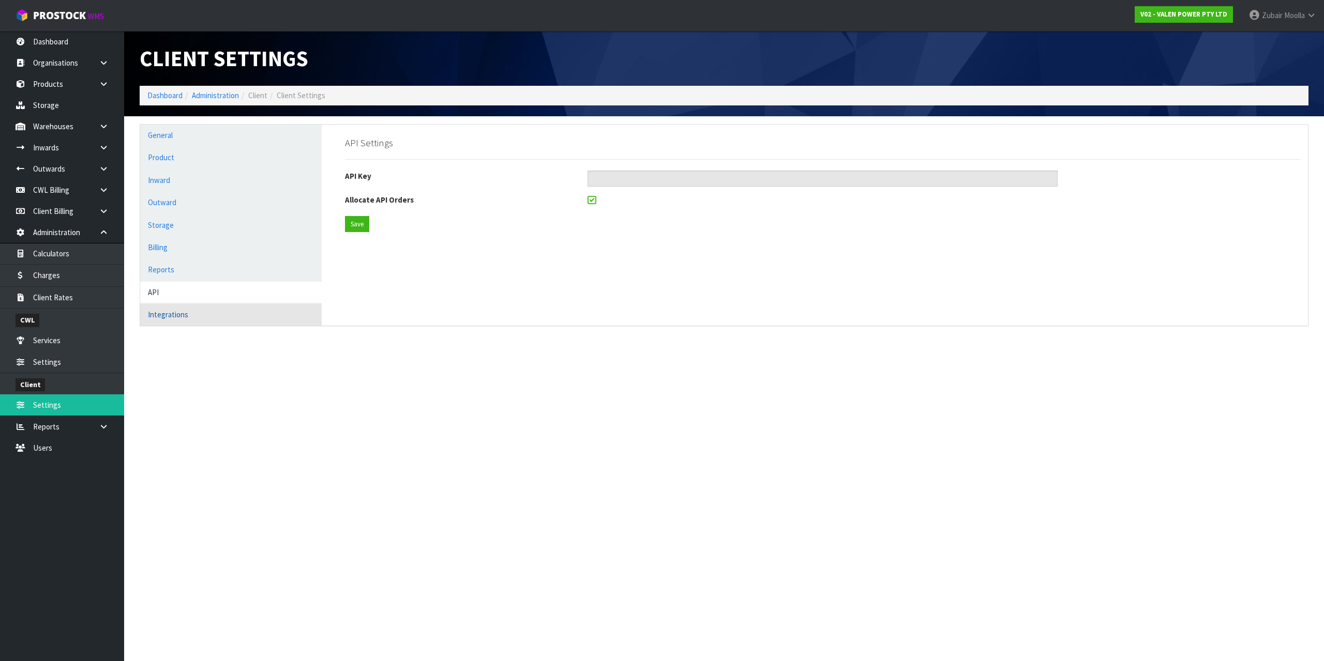
click at [224, 309] on link "Integrations" at bounding box center [231, 314] width 182 height 21
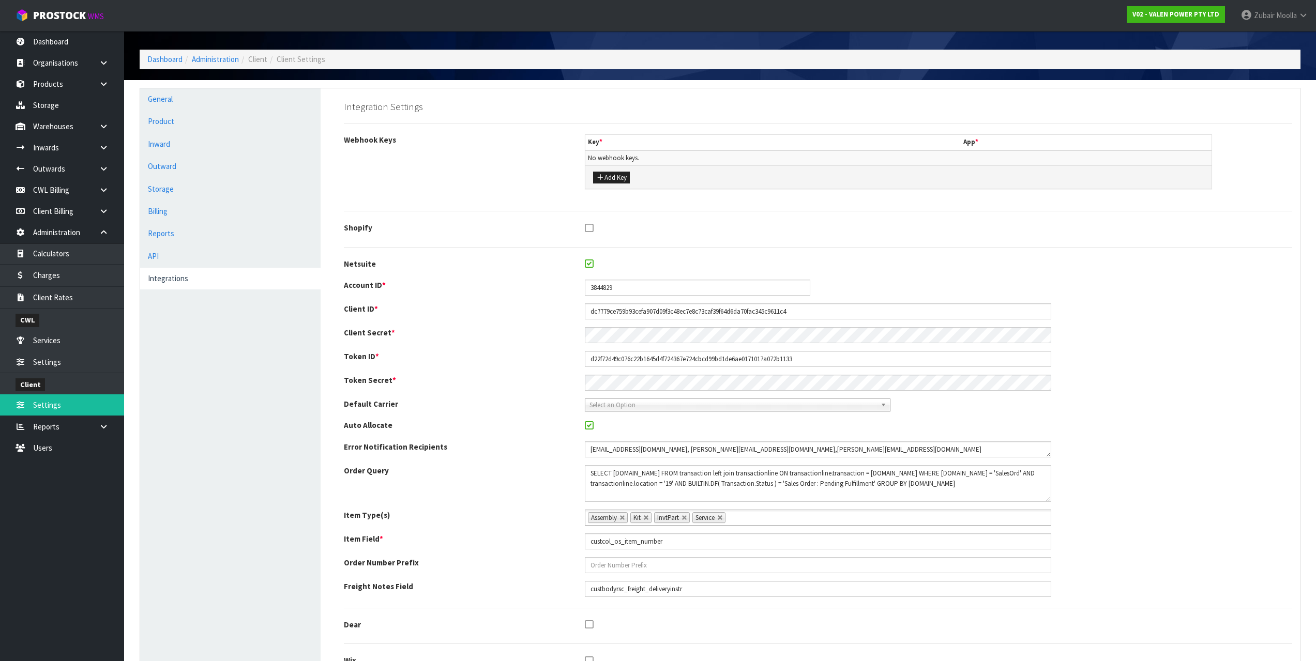
scroll to position [52, 0]
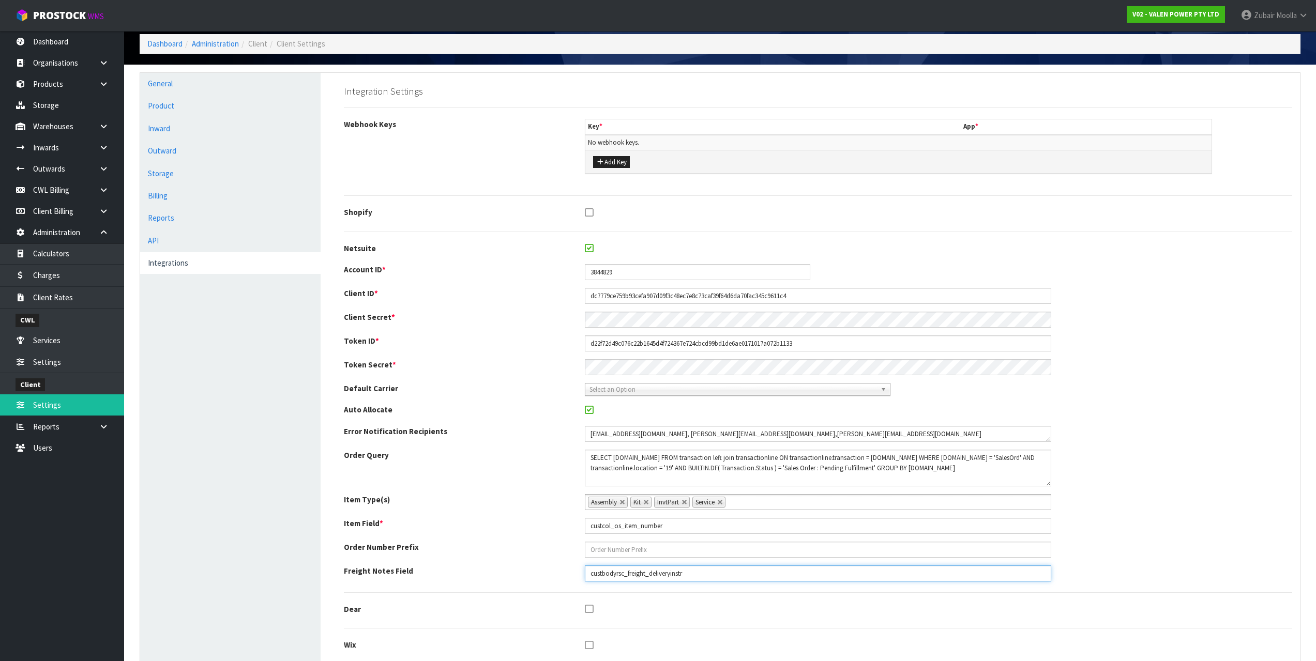
click at [719, 573] on input "custbodyrsc_freight_deliveryinstr" at bounding box center [818, 574] width 466 height 16
click at [494, 410] on label "Auto Allocate" at bounding box center [456, 409] width 241 height 11
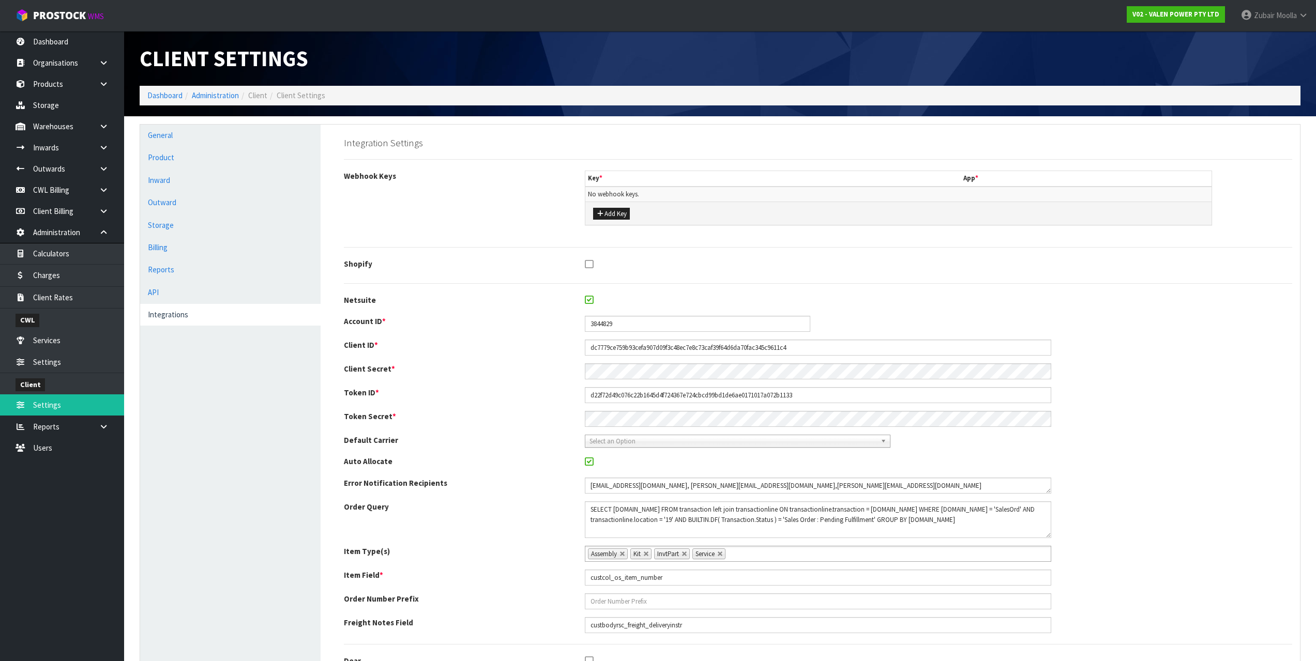
drag, startPoint x: 481, startPoint y: 467, endPoint x: 331, endPoint y: 207, distance: 300.7
click at [61, 170] on link "Outwards" at bounding box center [62, 168] width 124 height 21
click at [611, 32] on div "Client Settings" at bounding box center [426, 58] width 588 height 55
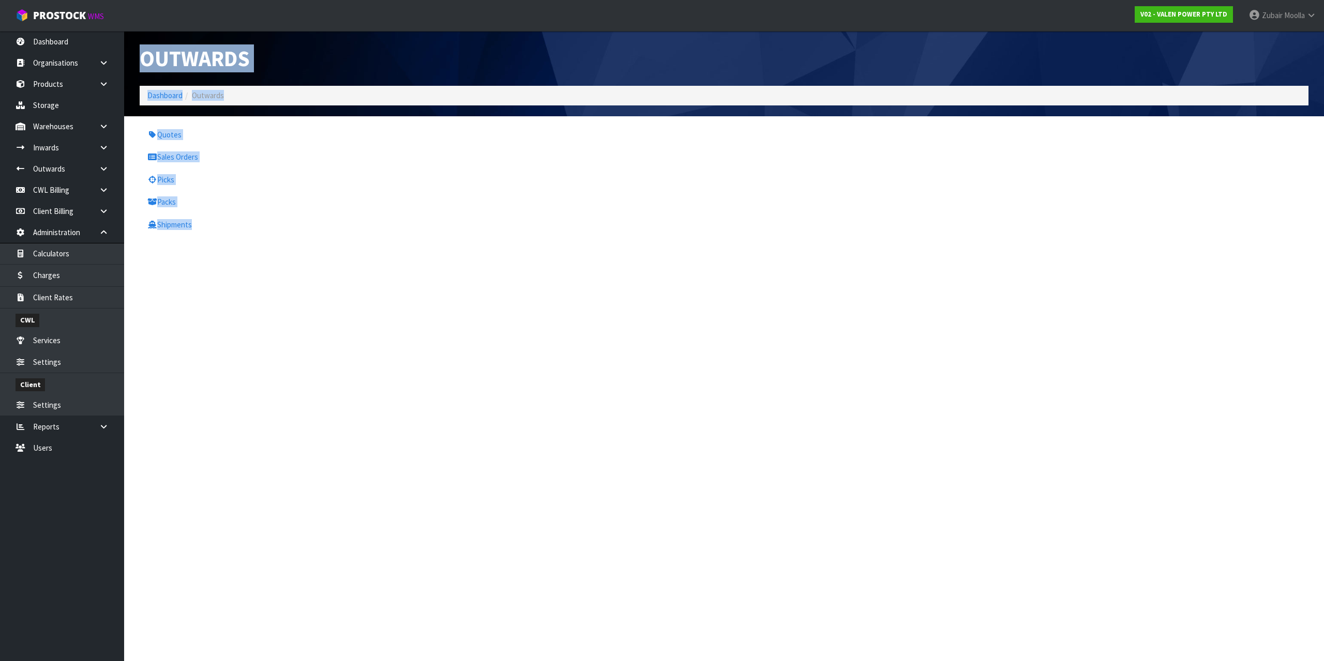
click at [611, 32] on div "Outwards" at bounding box center [428, 58] width 592 height 55
click at [194, 160] on link "Sales Orders" at bounding box center [280, 156] width 281 height 21
drag, startPoint x: 194, startPoint y: 160, endPoint x: 486, endPoint y: 93, distance: 299.8
click at [202, 159] on link "Sales Orders" at bounding box center [280, 156] width 281 height 21
click at [526, 89] on ol "Dashboard Outwards" at bounding box center [724, 95] width 1169 height 19
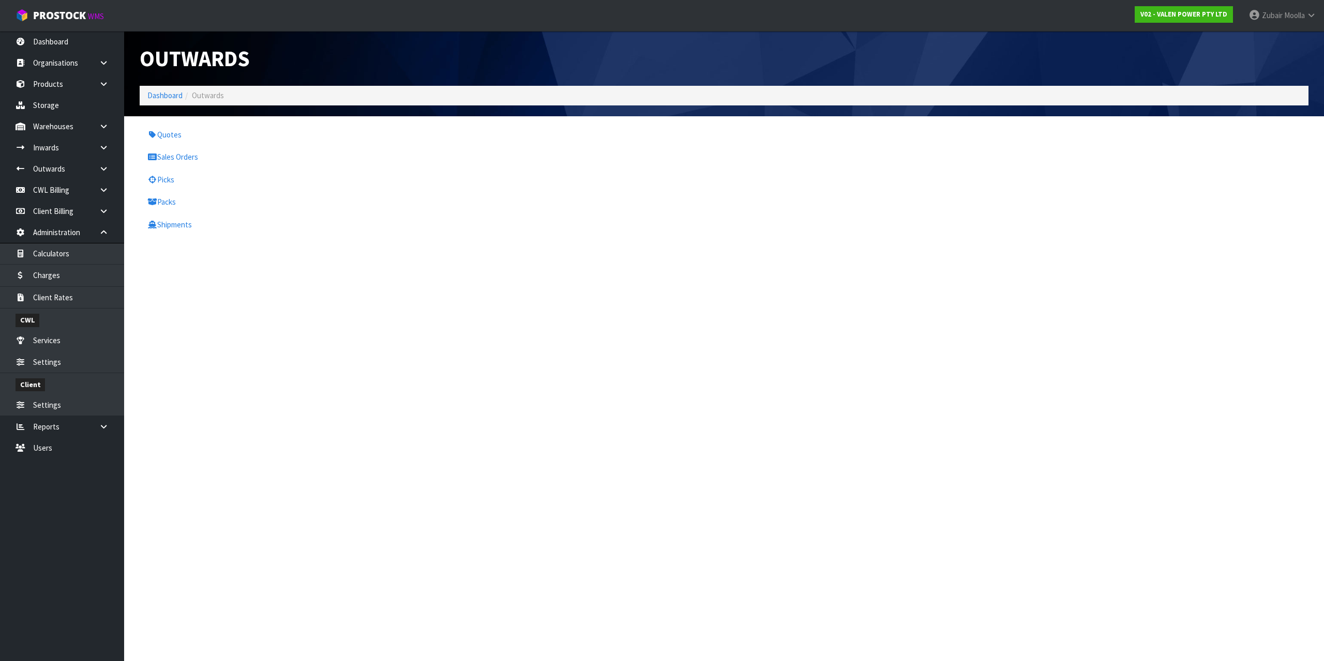
click at [526, 86] on ol "Dashboard Outwards" at bounding box center [724, 95] width 1169 height 19
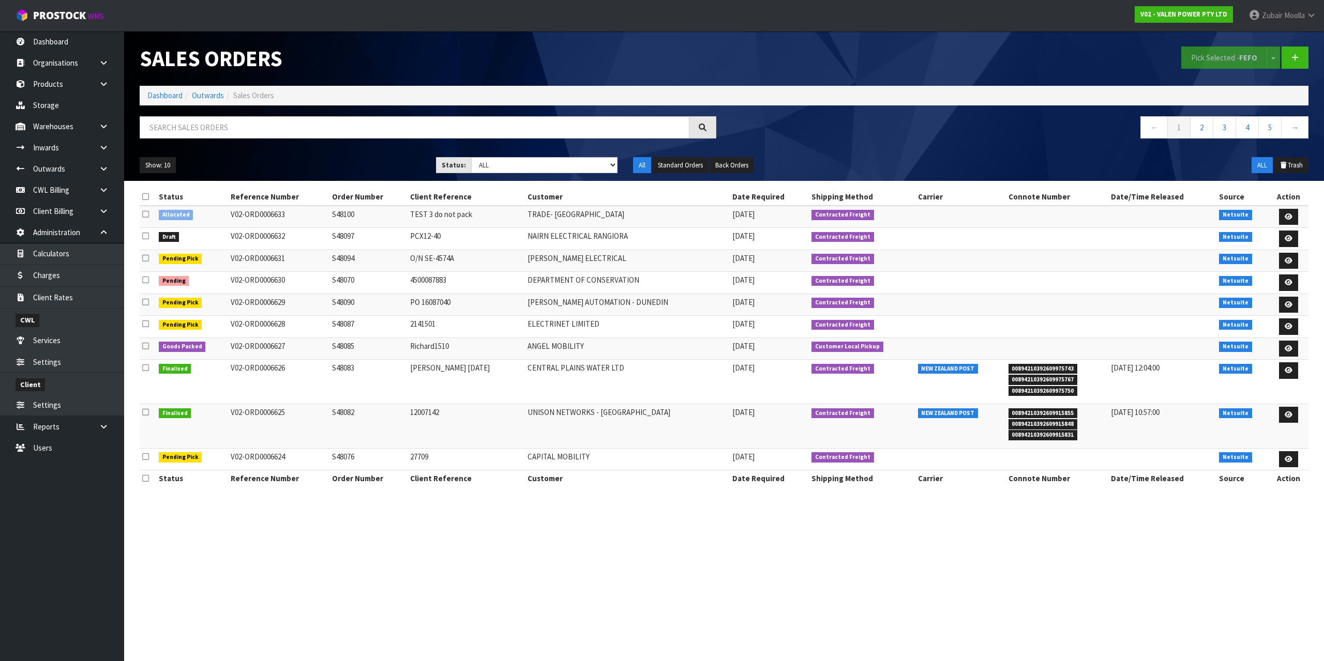
drag, startPoint x: 523, startPoint y: 84, endPoint x: 517, endPoint y: 68, distance: 17.4
click at [517, 68] on h1 "Sales Orders" at bounding box center [428, 59] width 577 height 24
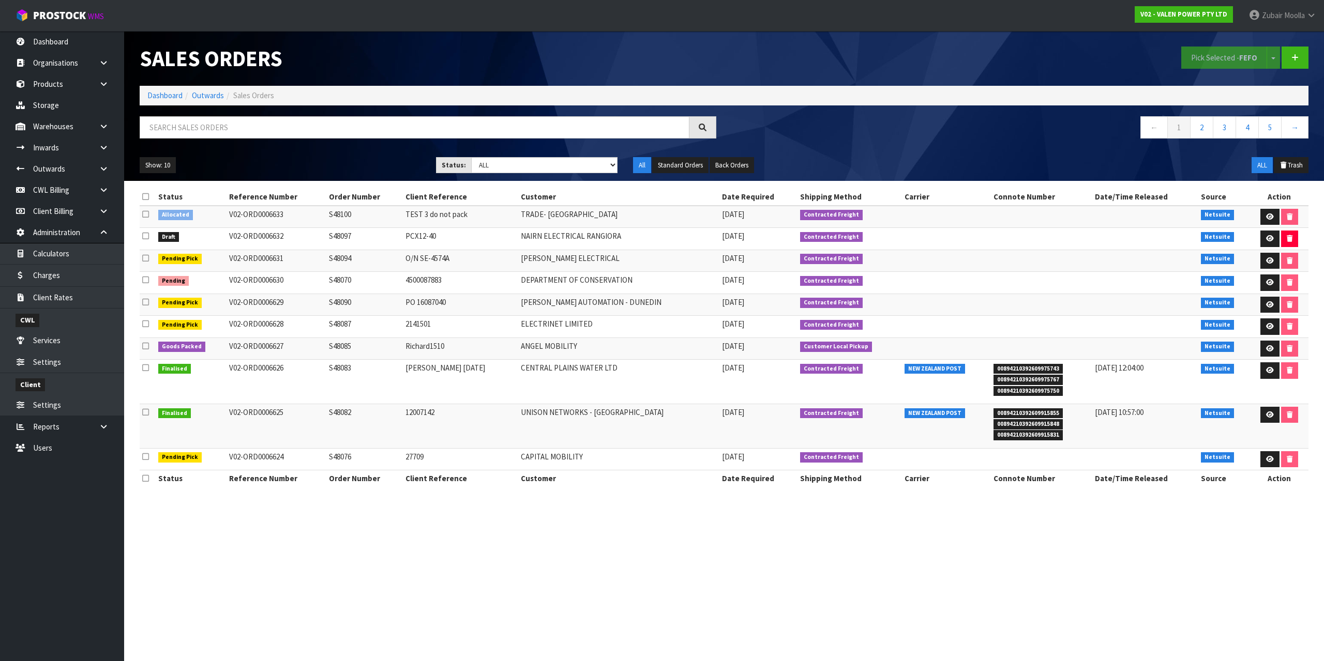
click at [256, 215] on td "V02-ORD0006633" at bounding box center [276, 217] width 100 height 22
click at [1266, 218] on icon at bounding box center [1270, 217] width 8 height 7
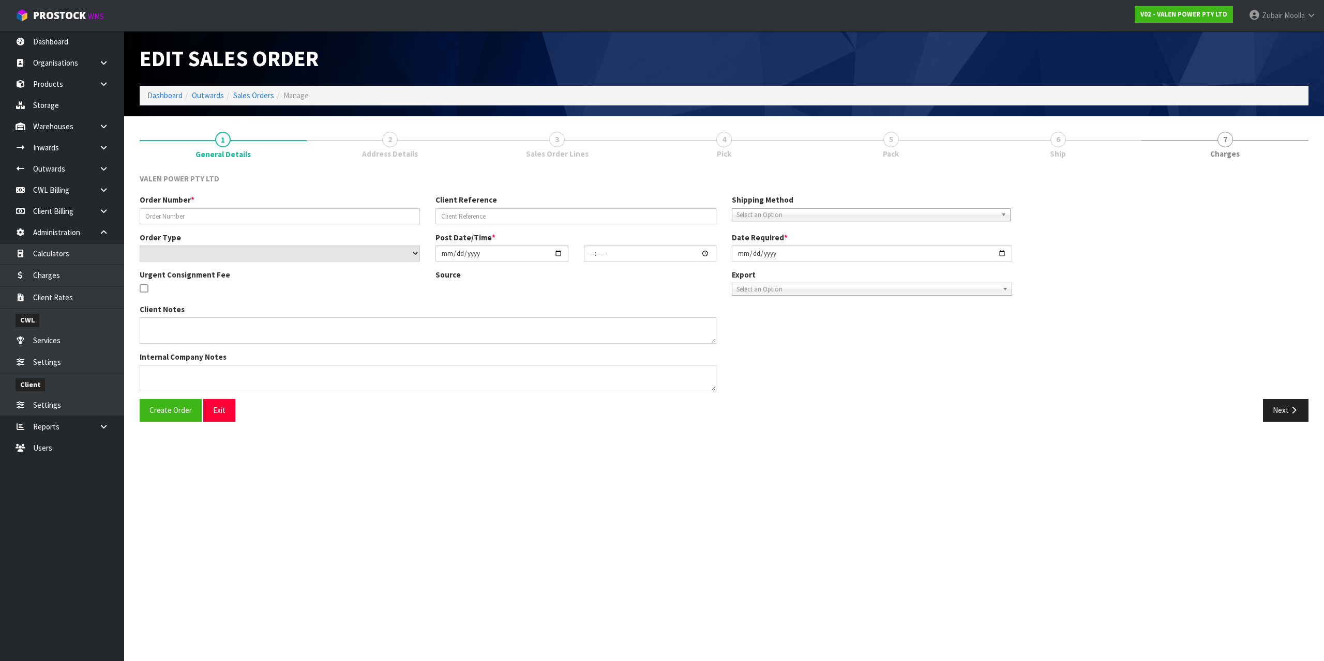
type input "S48100"
type input "TEST 3 do not pack"
select select "number:0"
type input "2025-10-14"
type input "16:00:09.000"
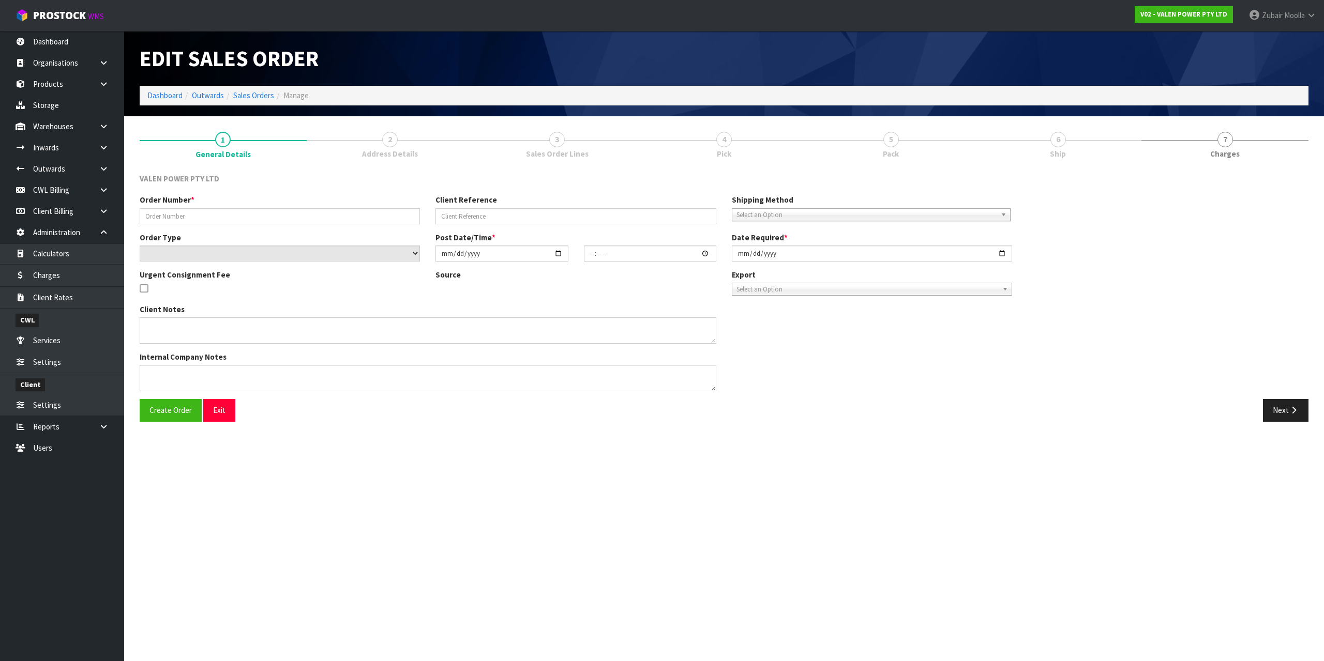
type input "2025-10-14"
type textarea "TEST 3 do not pack"
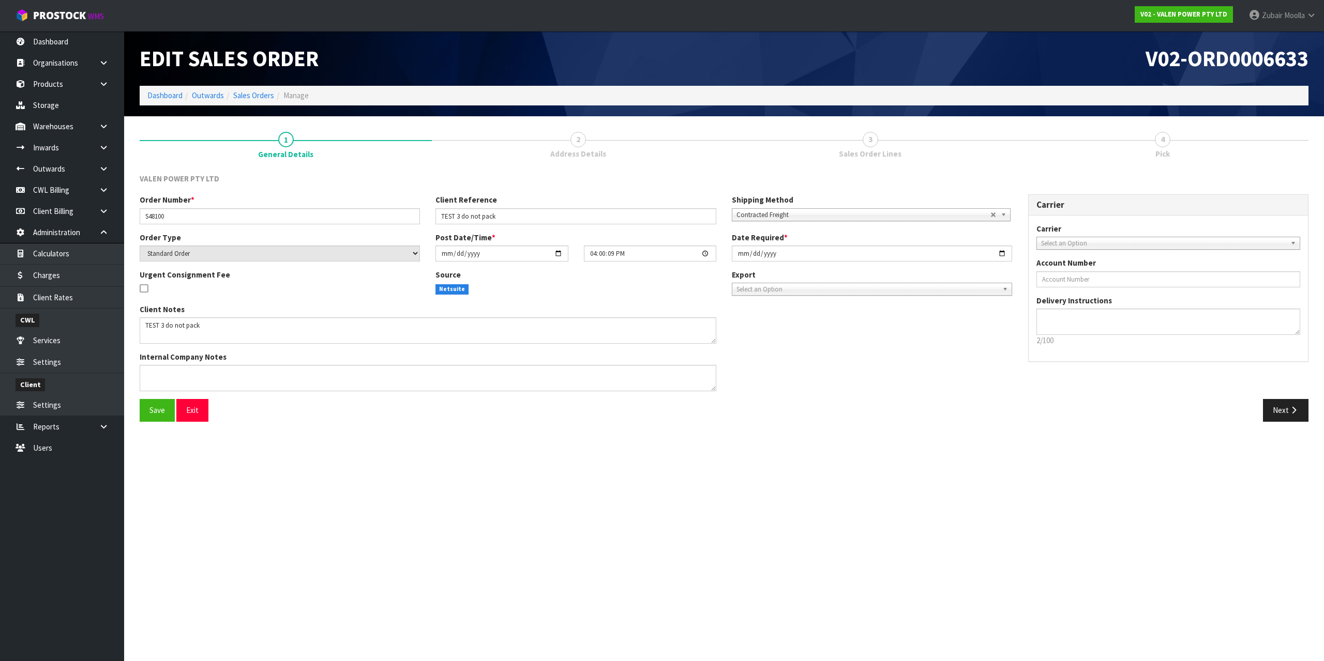
click at [441, 192] on div "VALEN POWER PTY LTD" at bounding box center [724, 183] width 1184 height 21
click at [1286, 413] on button "Next" at bounding box center [1286, 410] width 46 height 22
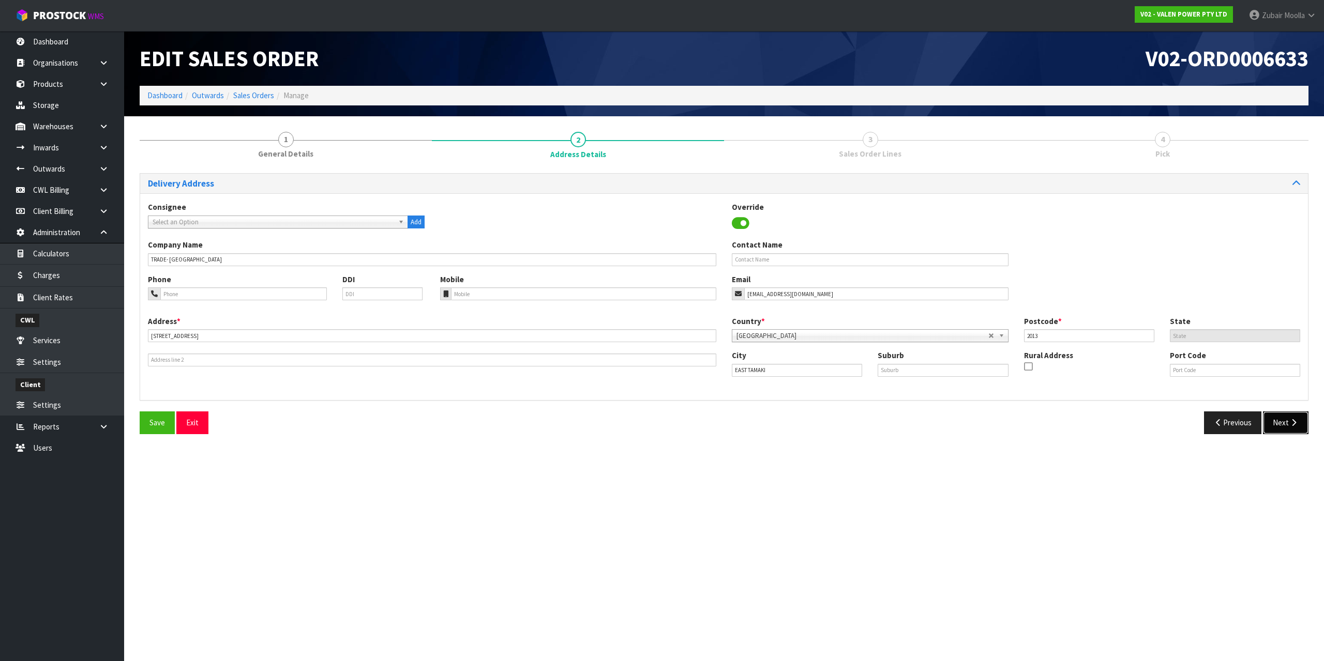
click at [1289, 422] on icon "button" at bounding box center [1294, 423] width 10 height 8
click at [1294, 491] on section "Edit Sales Order V02-ORD0006633 Dashboard Outwards Sales Orders Manage 1 Genera…" at bounding box center [662, 330] width 1324 height 661
click at [1283, 422] on button "Next" at bounding box center [1286, 423] width 46 height 22
click at [1283, 422] on section "Edit Sales Order V02-ORD0006633 Dashboard Outwards Sales Orders Manage 1 Genera…" at bounding box center [662, 330] width 1324 height 661
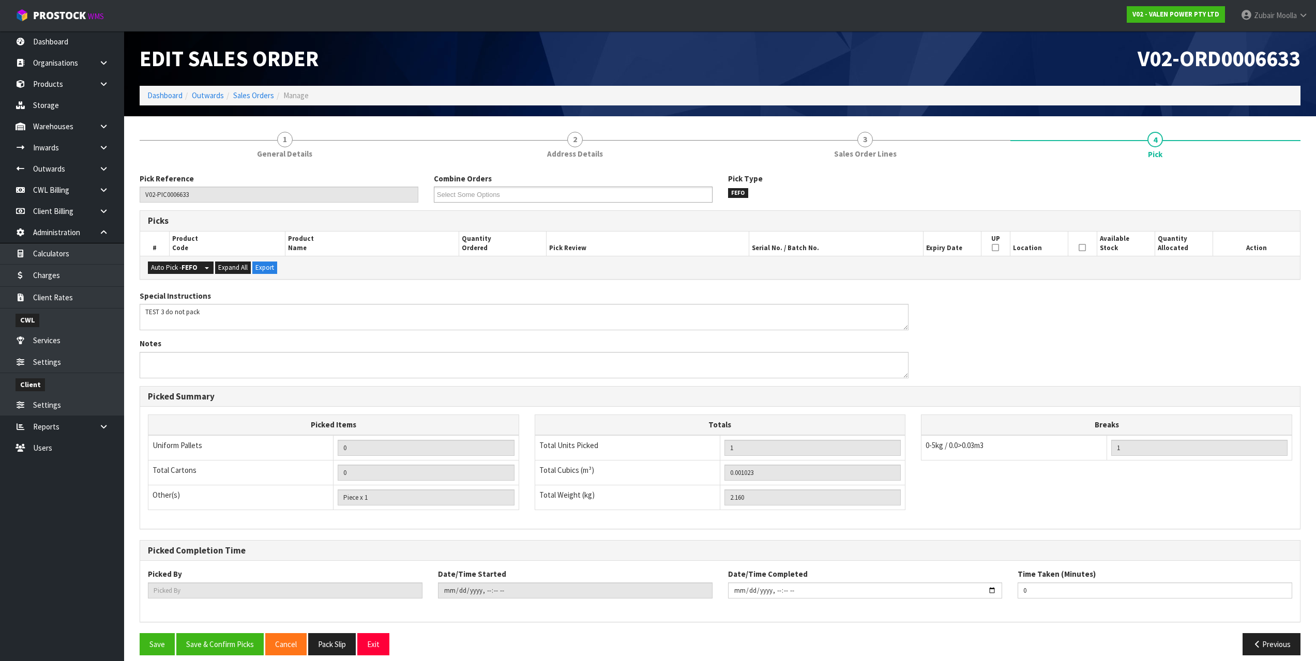
click at [1283, 422] on div "Picked Summary Picked Items Uniform Pallets 0 Total Cartons 0 Other(s) Bag x 0 …" at bounding box center [720, 457] width 1161 height 143
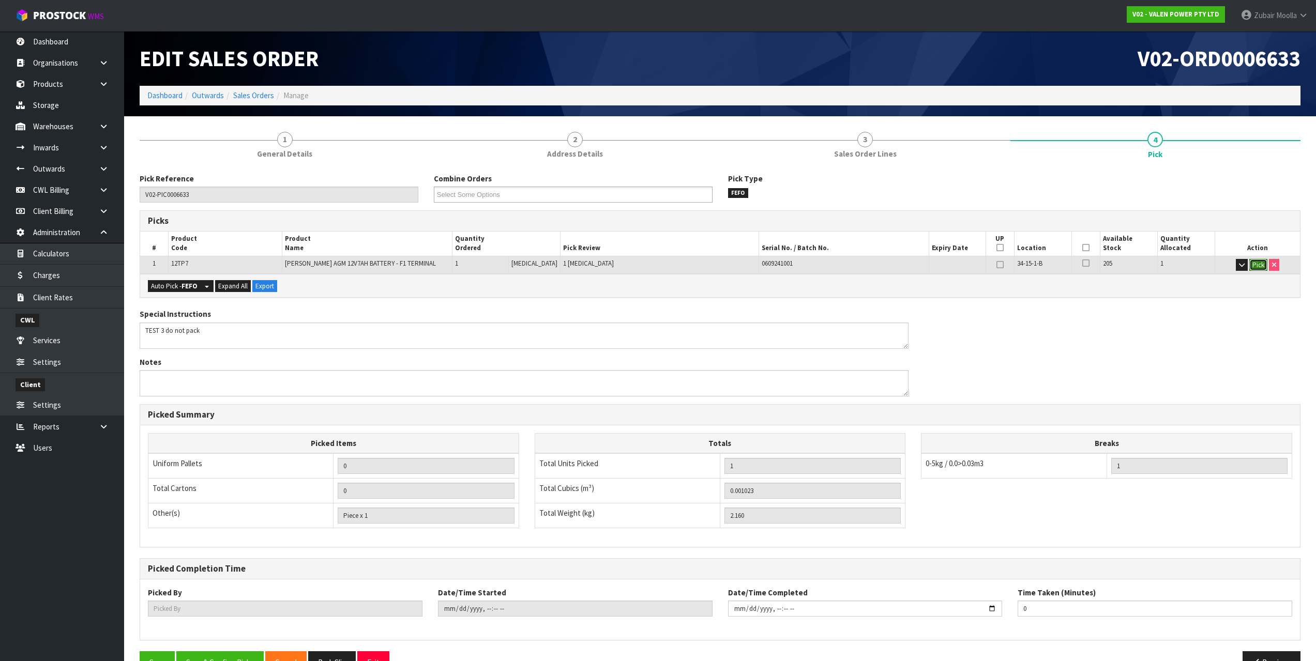
click at [1260, 269] on button "Pick" at bounding box center [1258, 265] width 18 height 12
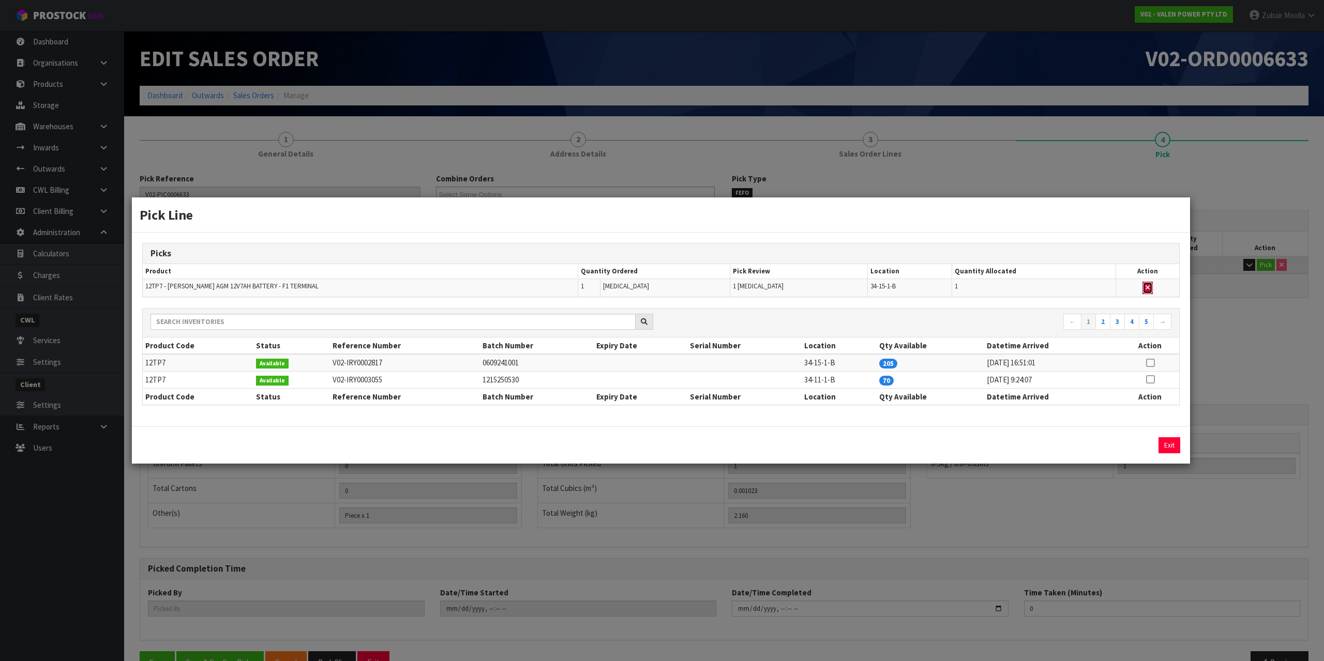
click at [1145, 289] on icon "button" at bounding box center [1147, 287] width 4 height 7
type input "Piece x 0"
type input "0"
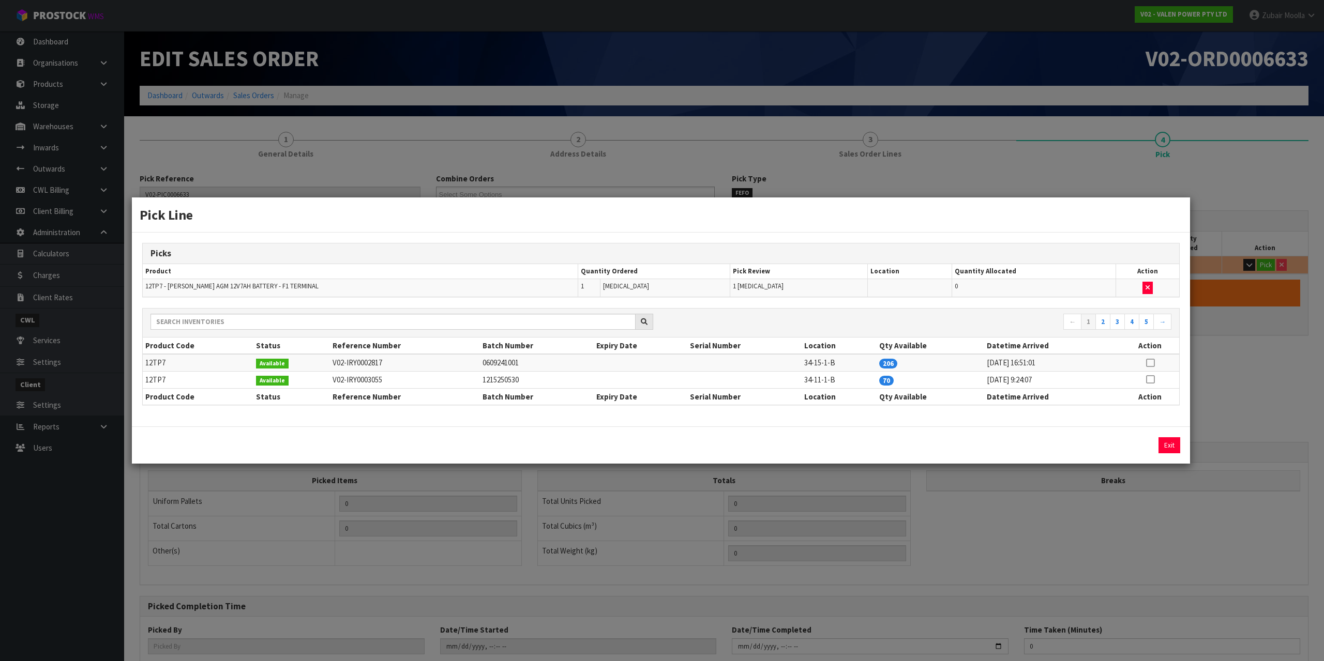
click at [1247, 352] on div "Pick Line Picks Product Quantity Ordered Pick Review Location Quantity Allocate…" at bounding box center [662, 330] width 1324 height 661
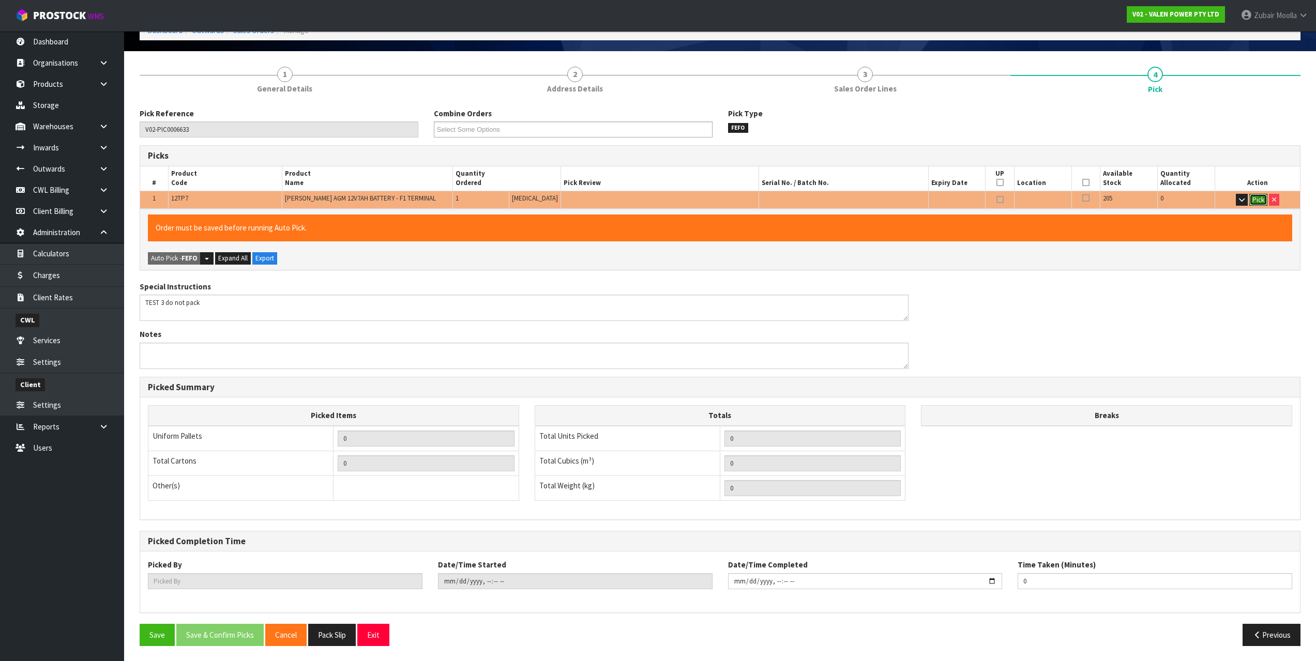
scroll to position [66, 0]
click at [154, 634] on button "Save" at bounding box center [157, 635] width 35 height 22
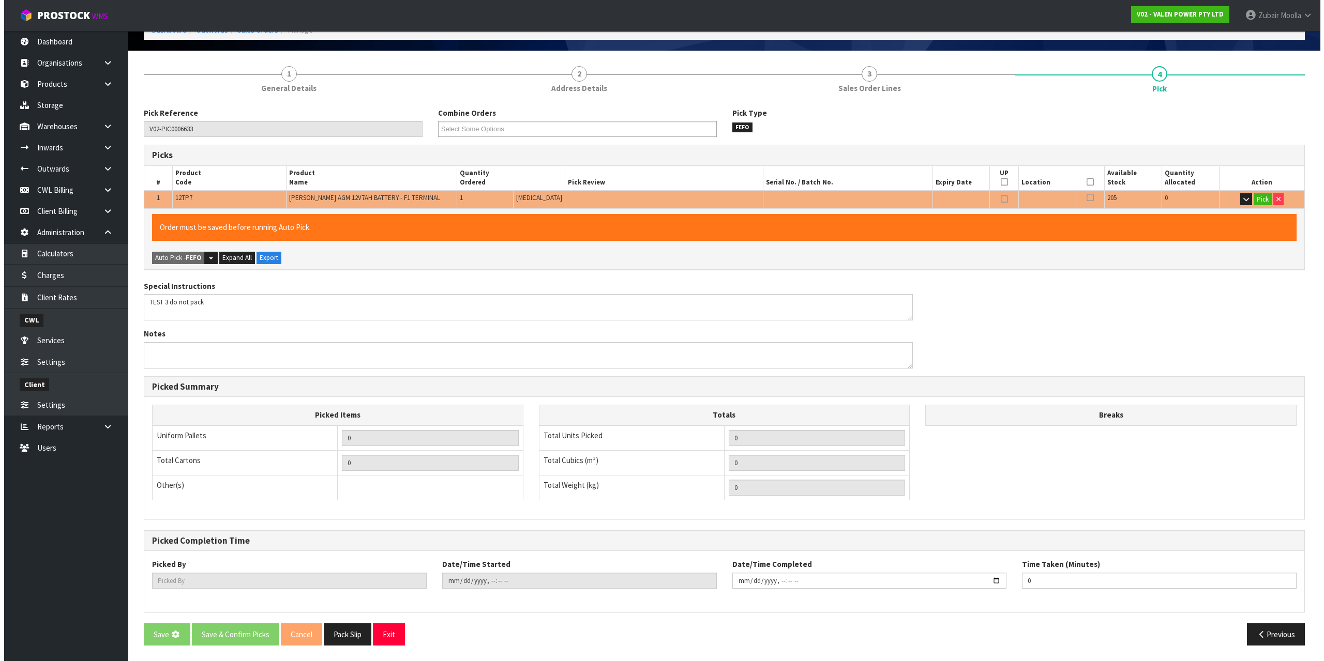
scroll to position [0, 0]
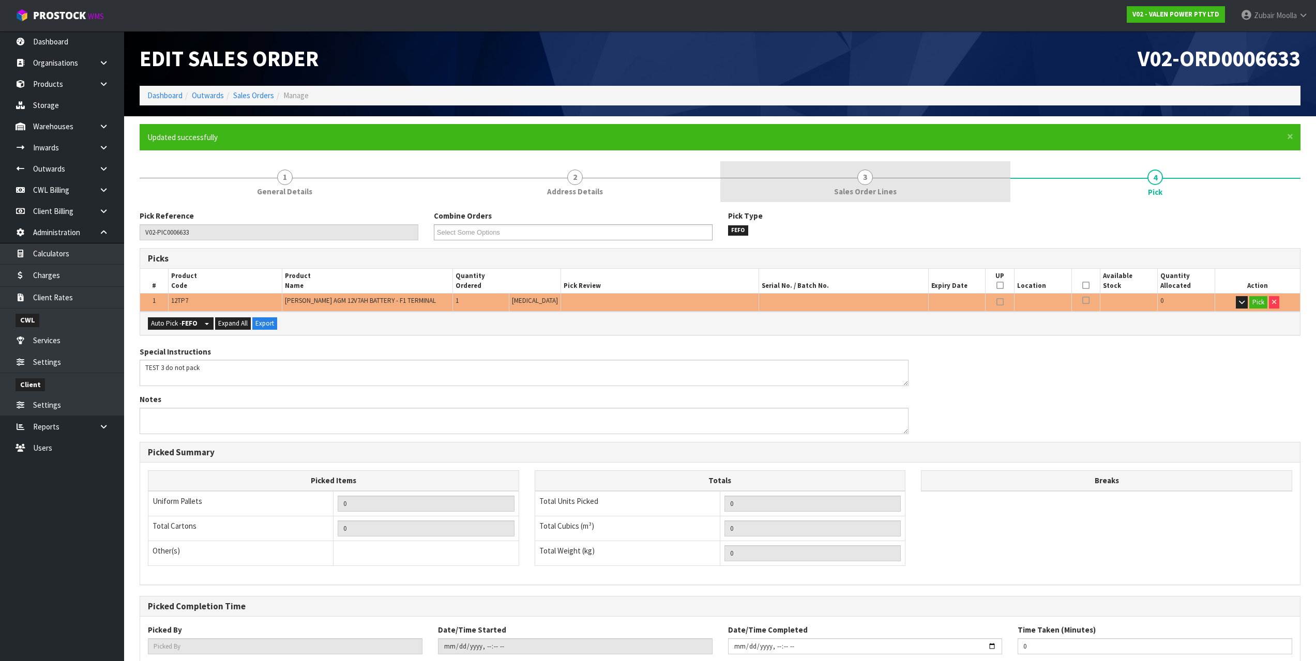
click at [872, 191] on span "Sales Order Lines" at bounding box center [865, 191] width 63 height 11
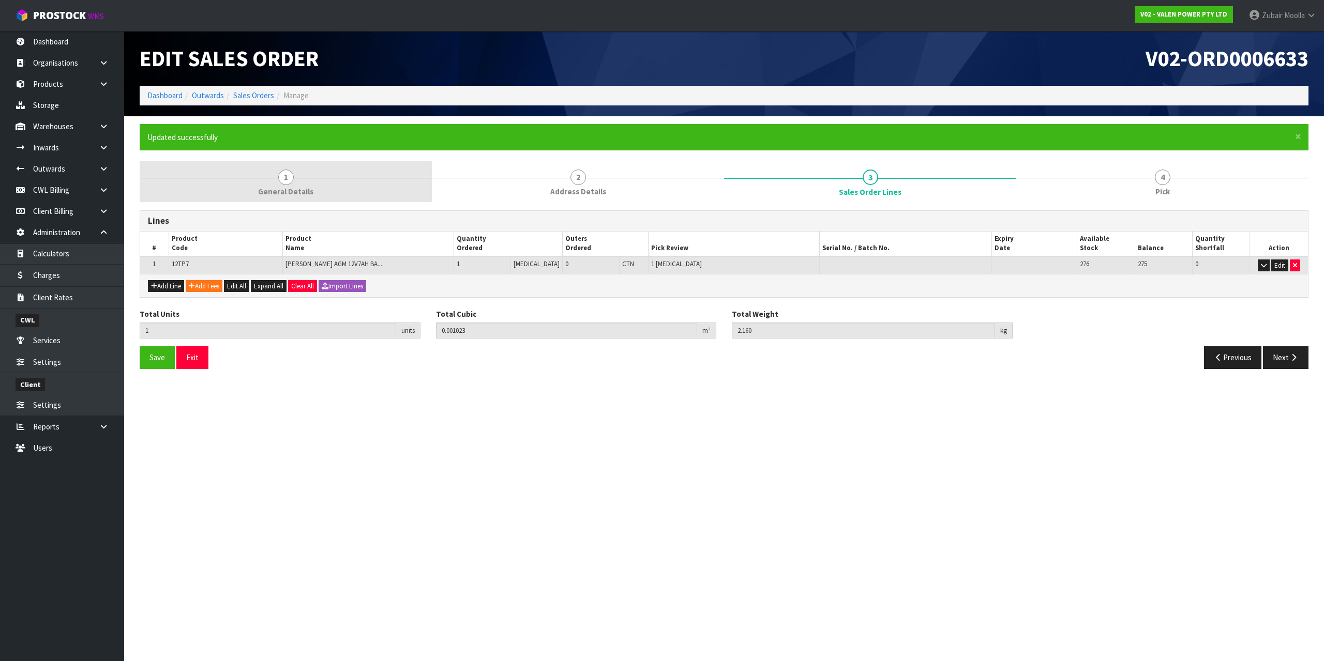
click at [300, 191] on span "General Details" at bounding box center [285, 191] width 55 height 11
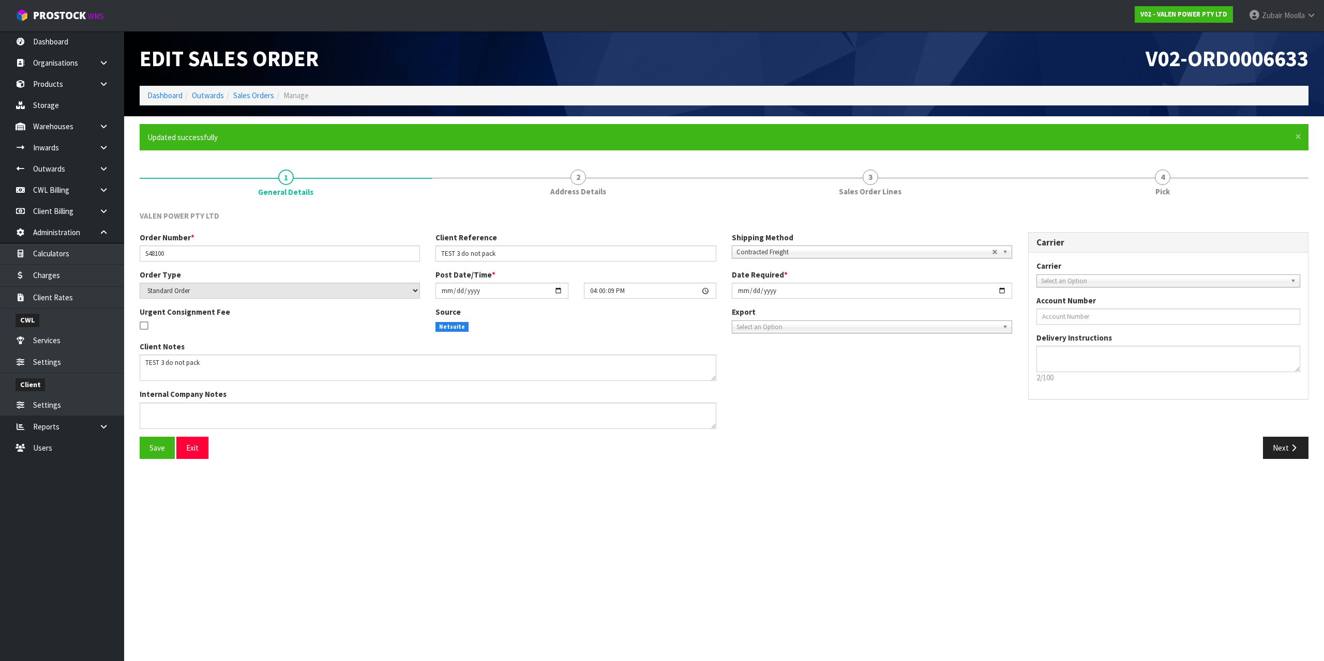
click at [607, 123] on section "× Close Updated successfully 1 General Details 2 Address Details 3 Sales Order …" at bounding box center [724, 295] width 1200 height 358
click at [194, 253] on input "S48100" at bounding box center [280, 254] width 280 height 16
type input "S48100-TRASHED"
click at [192, 262] on div "Order Number * S48100-TRASHED Client Reference TEST 3 do not pack Shipping Meth…" at bounding box center [576, 250] width 888 height 37
drag, startPoint x: 192, startPoint y: 262, endPoint x: 202, endPoint y: 255, distance: 12.6
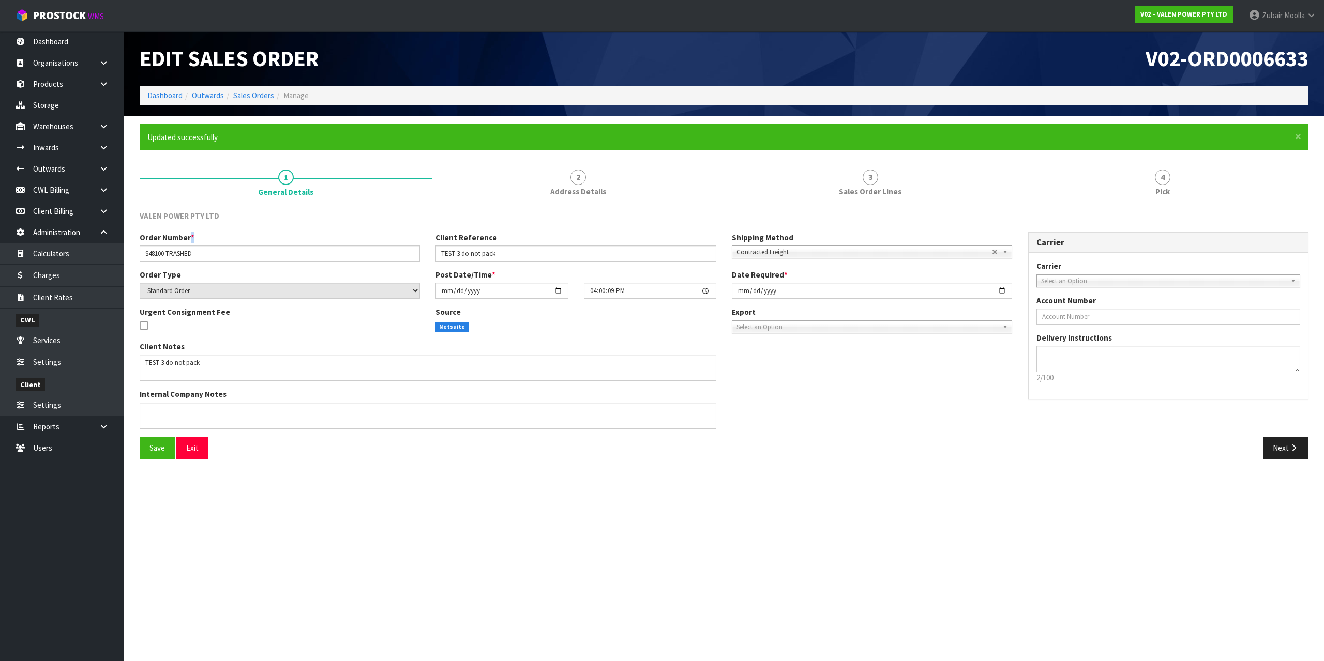
click at [192, 262] on div "Order Number * S48100-TRASHED Client Reference TEST 3 do not pack Shipping Meth…" at bounding box center [576, 250] width 888 height 37
click at [202, 255] on input "S48100-TRASHED" at bounding box center [280, 254] width 280 height 16
click at [524, 260] on input "TEST 3 do not pack" at bounding box center [575, 254] width 280 height 16
paste input "TRASHED"
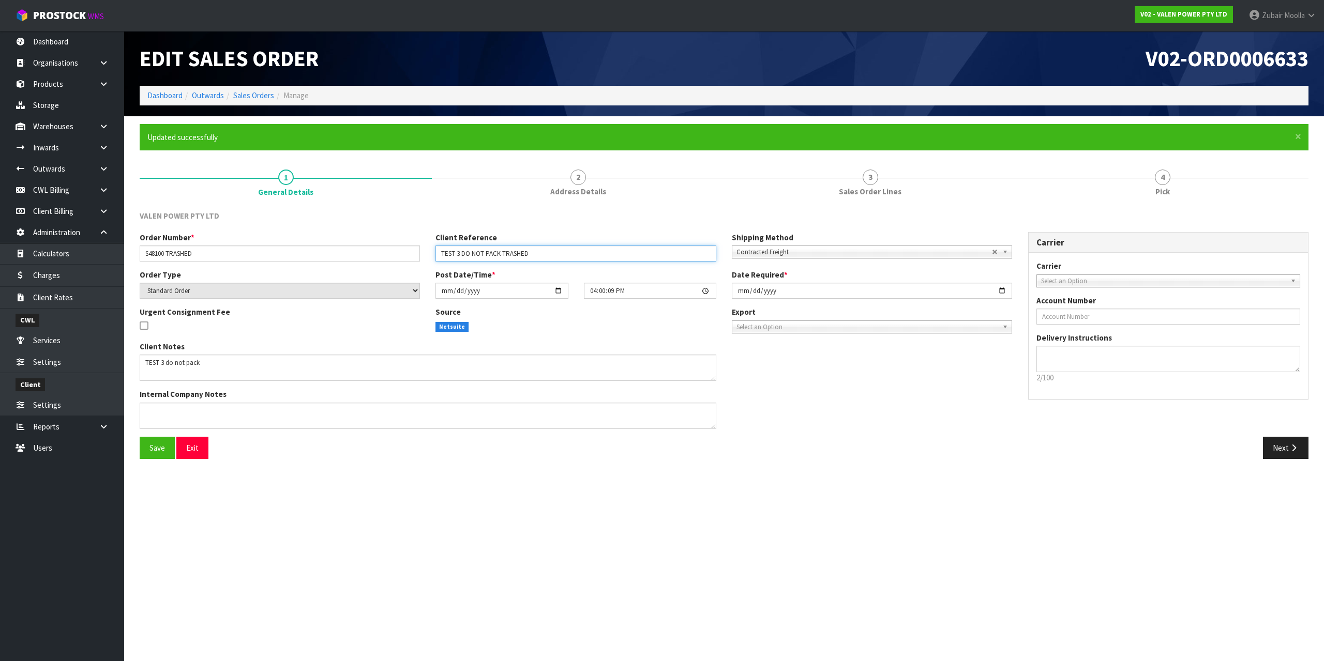
type input "TEST 3 DO NOT PACK-TRASHED"
click at [830, 517] on section "Edit Sales Order V02-ORD0006633 Dashboard Outwards Sales Orders Manage × Close …" at bounding box center [662, 330] width 1324 height 661
click at [204, 504] on section "Edit Sales Order V02-ORD0006633 Dashboard Outwards Sales Orders Manage × Close …" at bounding box center [662, 330] width 1324 height 661
click at [163, 452] on span "Save" at bounding box center [157, 448] width 16 height 10
click at [247, 582] on section "Edit Sales Order V02-ORD0006633 Dashboard Outwards Sales Orders Manage × Close …" at bounding box center [662, 330] width 1324 height 661
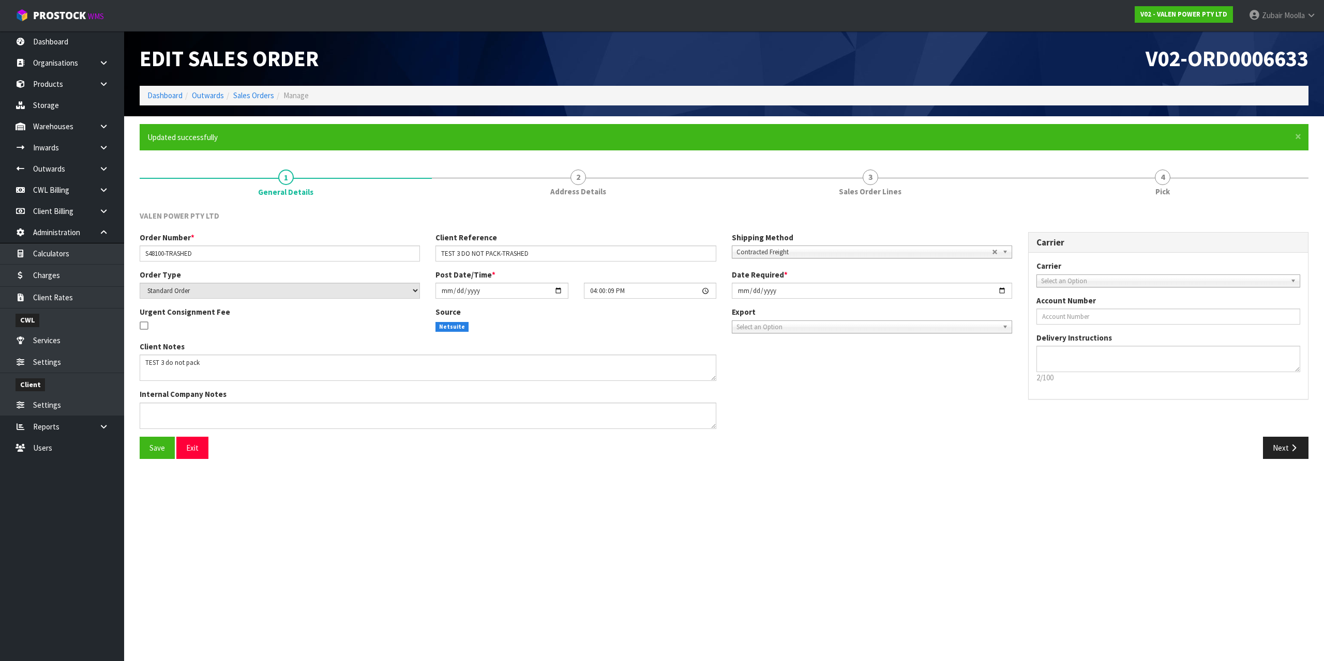
drag, startPoint x: 247, startPoint y: 578, endPoint x: 662, endPoint y: 228, distance: 543.5
click at [905, 459] on section "Edit Sales Order V02-ORD0006633 Dashboard Outwards Sales Orders Manage × Close …" at bounding box center [662, 330] width 1324 height 661
click at [265, 99] on link "Sales Orders" at bounding box center [253, 95] width 41 height 10
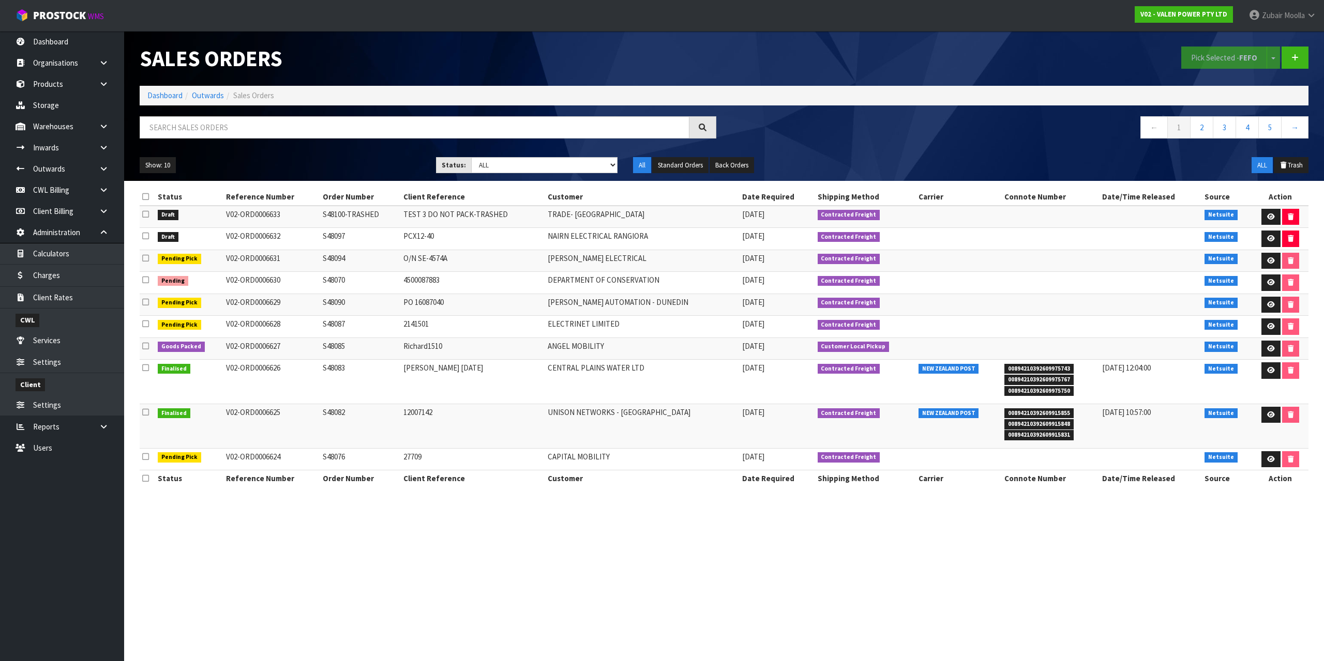
click at [344, 373] on td "S48083" at bounding box center [360, 382] width 81 height 44
click at [733, 225] on tr "Draft V02-ORD0006633 S48100-TRASHED TEST 3 DO NOT PACK-TRASHED TRADE- NZ 14/10/…" at bounding box center [724, 217] width 1169 height 22
click at [916, 226] on td at bounding box center [959, 217] width 86 height 22
click at [1087, 215] on td at bounding box center [1051, 217] width 98 height 22
click at [1085, 215] on td at bounding box center [1051, 217] width 98 height 22
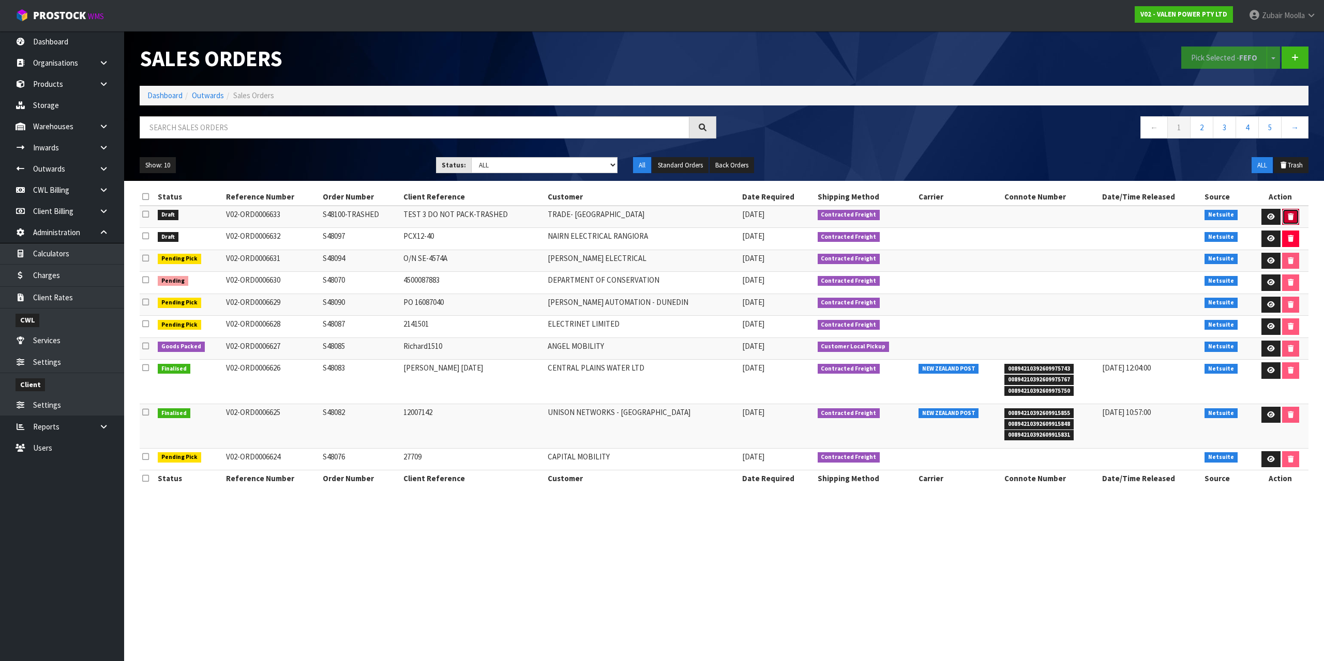
click at [1288, 217] on icon "button" at bounding box center [1291, 217] width 6 height 7
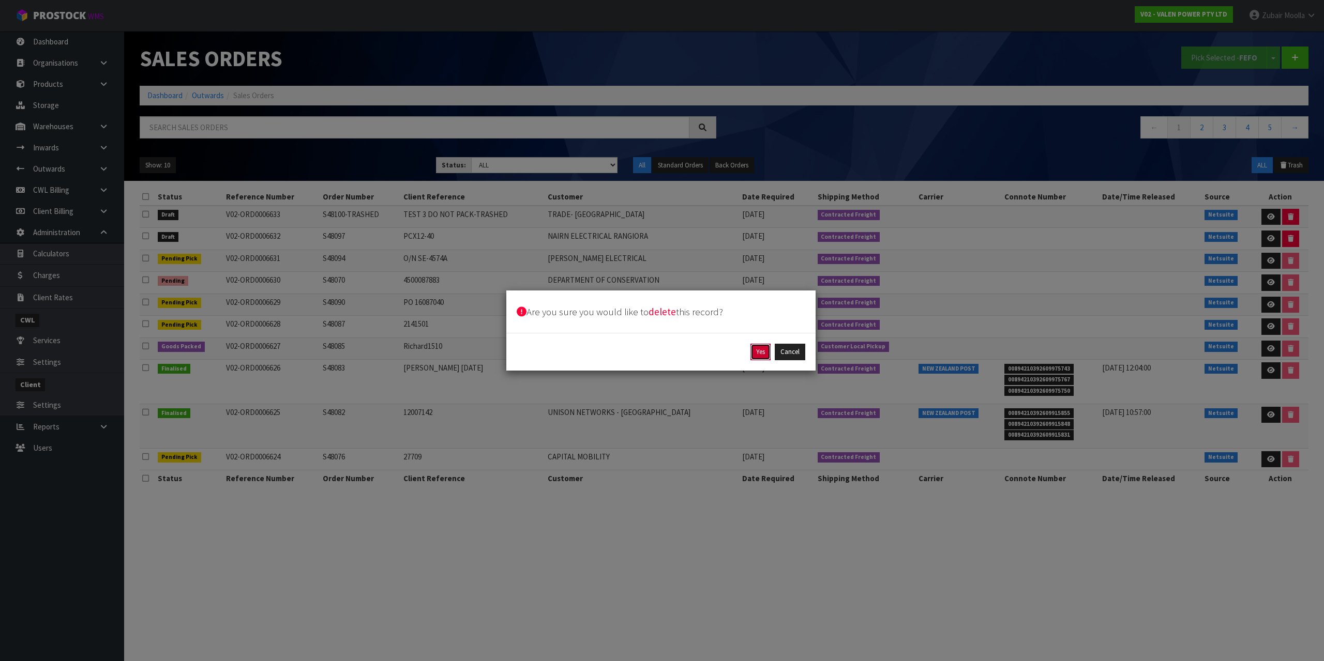
click at [765, 349] on button "Yes" at bounding box center [760, 352] width 20 height 17
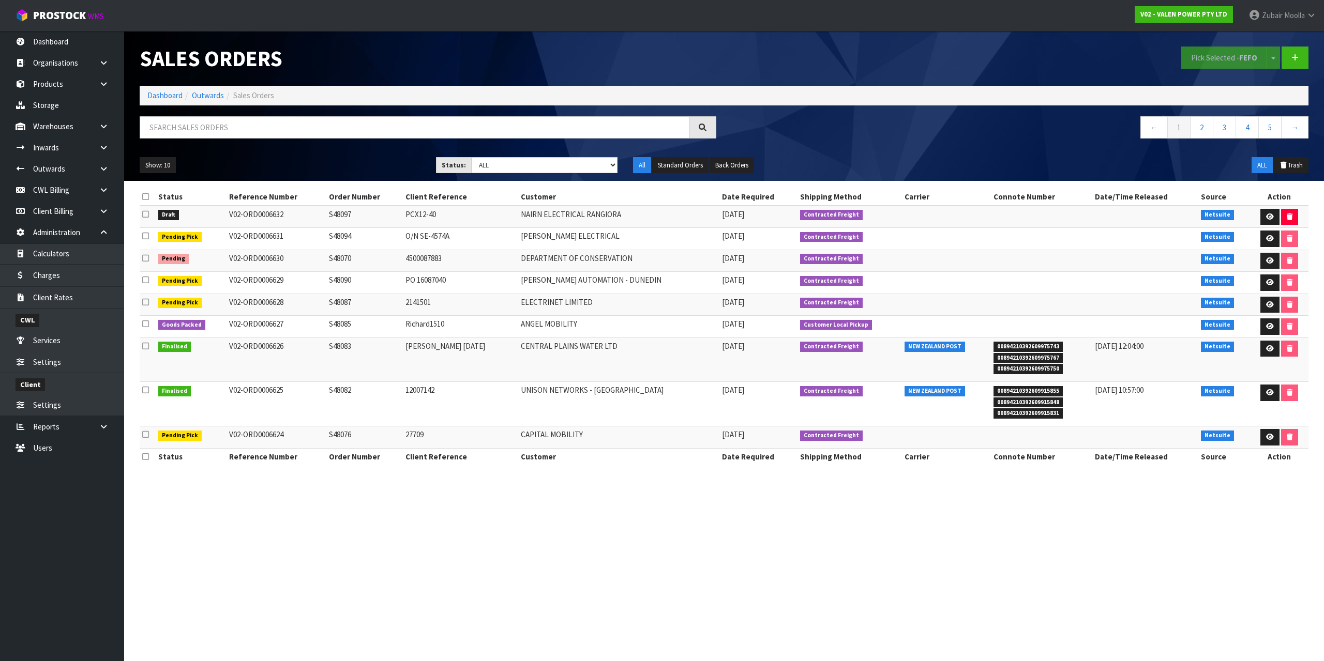
click at [682, 600] on section "Sales Orders Pick Selected - FEFO Split button! FIFO - First In First Out FEFO …" at bounding box center [662, 330] width 1324 height 661
click at [1035, 64] on div "Pick Selected - FEFO Split button! FIFO - First In First Out FEFO - First Expir…" at bounding box center [1020, 57] width 592 height 53
